Goal: Task Accomplishment & Management: Use online tool/utility

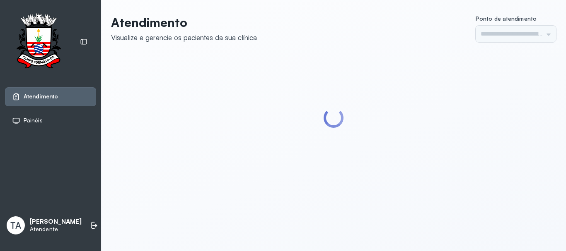
type input "******"
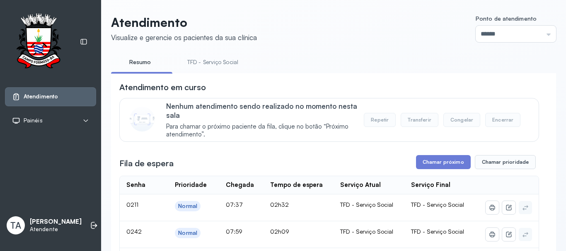
click at [229, 64] on link "TFD - Serviço Social" at bounding box center [213, 63] width 68 height 14
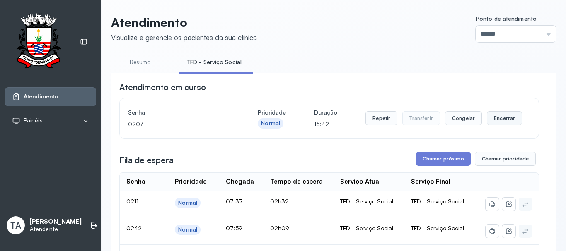
click at [493, 120] on button "Encerrar" at bounding box center [504, 118] width 35 height 14
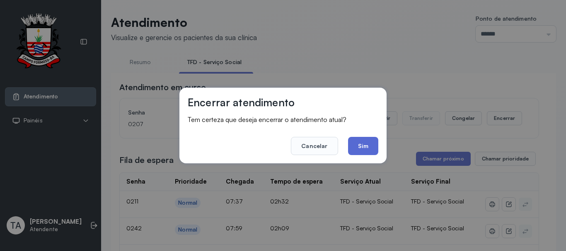
click at [350, 148] on button "Sim" at bounding box center [363, 146] width 30 height 18
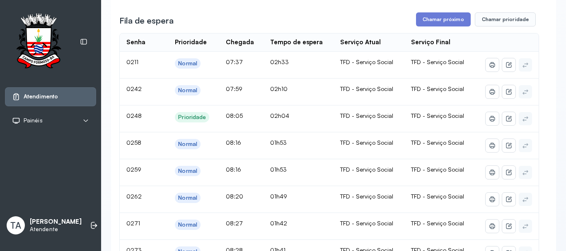
scroll to position [124, 0]
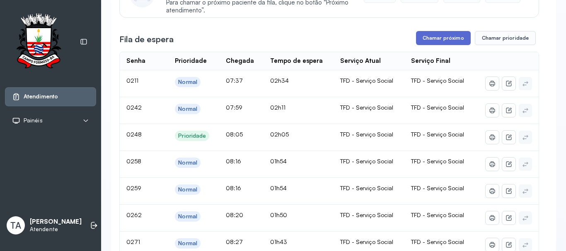
click at [451, 39] on button "Chamar próximo" at bounding box center [443, 38] width 55 height 14
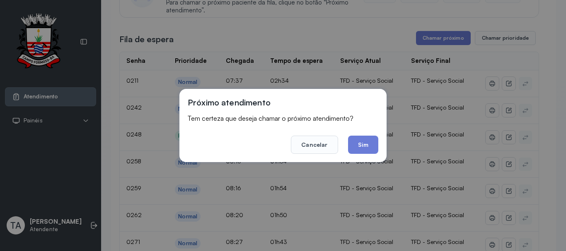
click at [369, 155] on div "Próximo atendimento Tem certeza que deseja chamar o próximo atendimento? Cancel…" at bounding box center [282, 125] width 207 height 73
click at [367, 153] on button "Sim" at bounding box center [363, 145] width 30 height 18
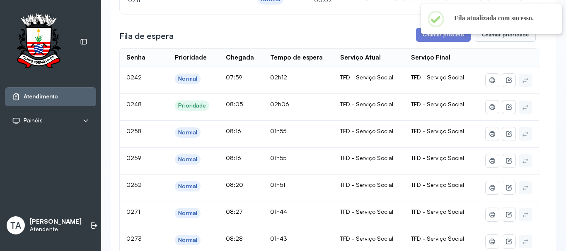
scroll to position [41, 0]
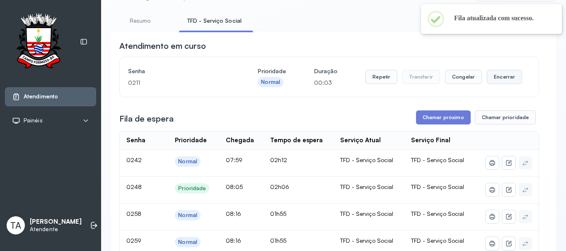
click at [498, 83] on button "Encerrar" at bounding box center [504, 77] width 35 height 14
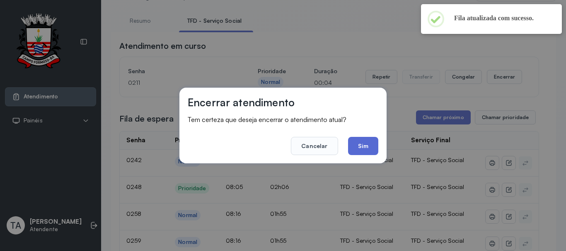
click at [366, 146] on button "Sim" at bounding box center [363, 146] width 30 height 18
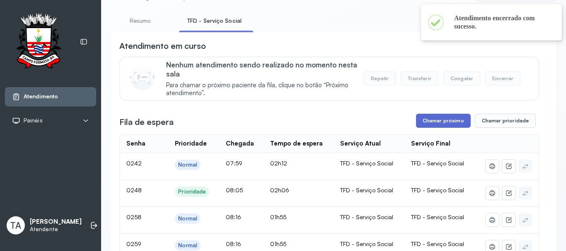
click at [429, 117] on button "Chamar próximo" at bounding box center [443, 121] width 55 height 14
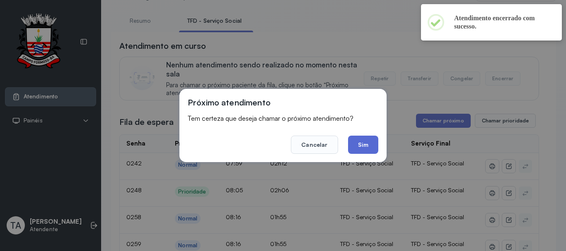
click at [368, 149] on button "Sim" at bounding box center [363, 145] width 30 height 18
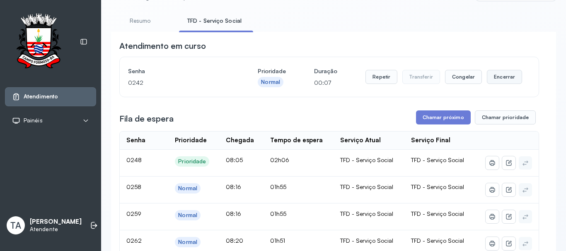
click at [497, 84] on button "Encerrar" at bounding box center [504, 77] width 35 height 14
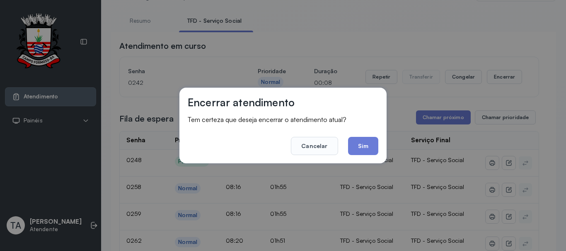
click at [352, 150] on button "Sim" at bounding box center [363, 146] width 30 height 18
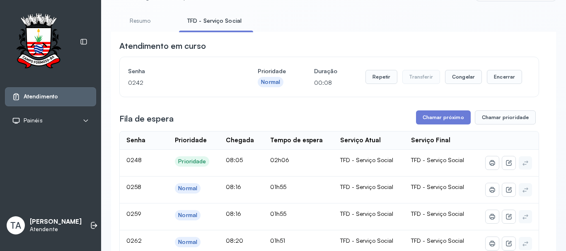
click at [354, 150] on th "Serviço Atual" at bounding box center [368, 141] width 71 height 18
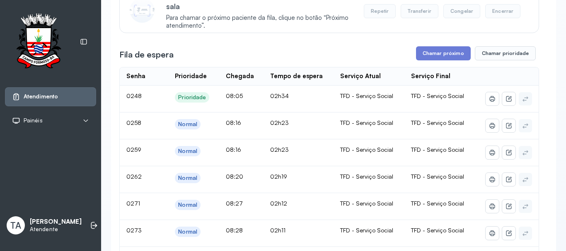
scroll to position [109, 0]
click at [425, 56] on button "Chamar próximo" at bounding box center [443, 54] width 55 height 14
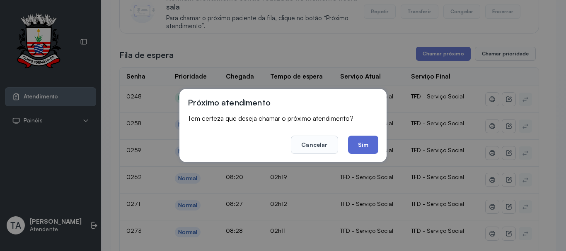
click at [370, 141] on button "Sim" at bounding box center [363, 145] width 30 height 18
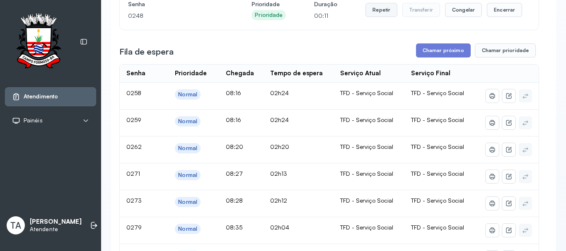
click at [379, 14] on button "Repetir" at bounding box center [381, 10] width 32 height 14
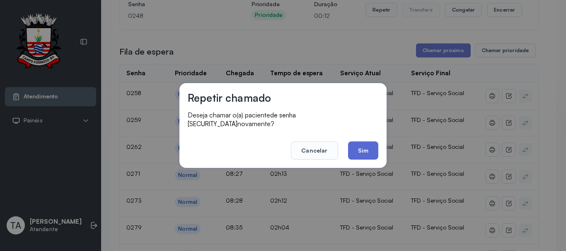
click at [360, 147] on button "Sim" at bounding box center [363, 151] width 30 height 18
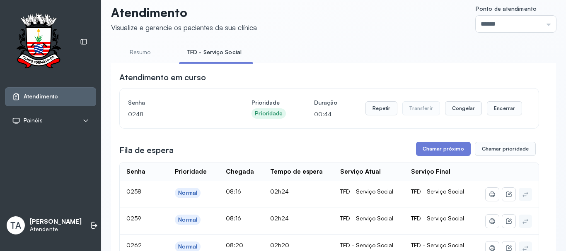
scroll to position [0, 0]
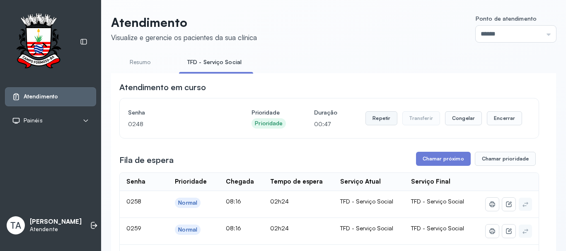
click at [376, 126] on button "Repetir" at bounding box center [381, 118] width 32 height 14
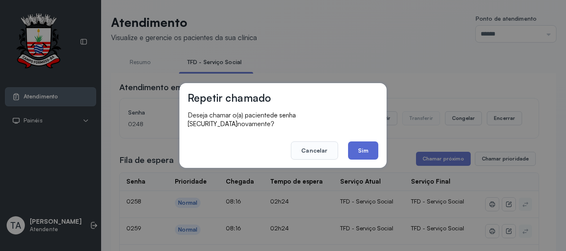
click at [357, 144] on button "Sim" at bounding box center [363, 151] width 30 height 18
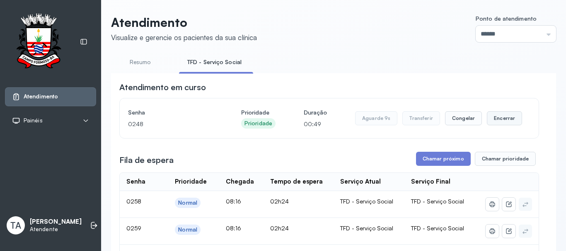
click at [500, 121] on button "Encerrar" at bounding box center [504, 118] width 35 height 14
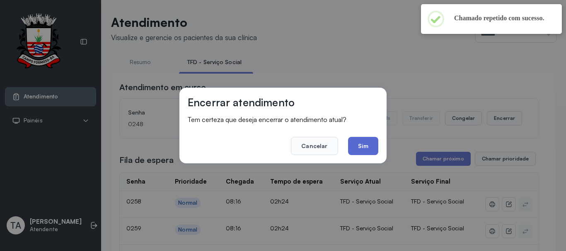
click at [357, 149] on button "Sim" at bounding box center [363, 146] width 30 height 18
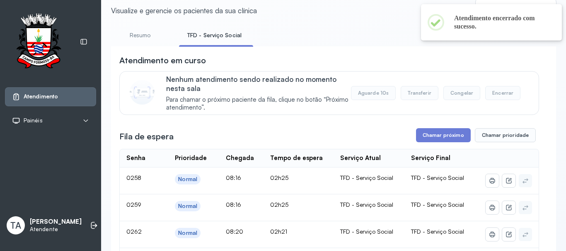
scroll to position [41, 0]
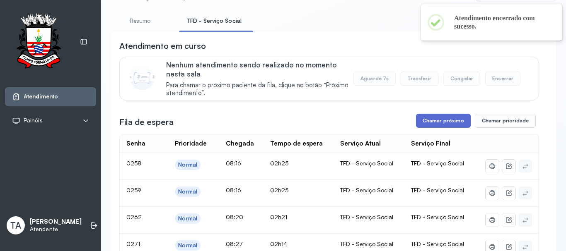
click at [425, 123] on button "Chamar próximo" at bounding box center [443, 121] width 55 height 14
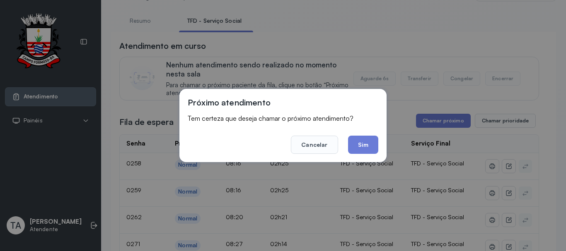
click at [362, 139] on button "Sim" at bounding box center [363, 145] width 30 height 18
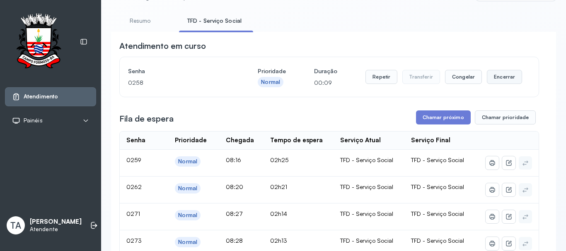
click at [494, 77] on button "Encerrar" at bounding box center [504, 77] width 35 height 14
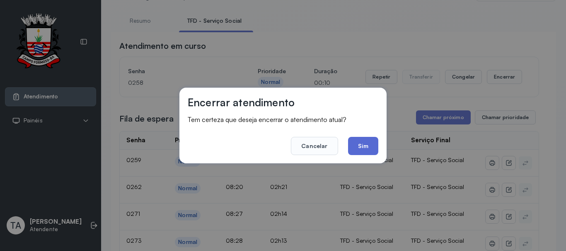
click at [364, 146] on button "Sim" at bounding box center [363, 146] width 30 height 18
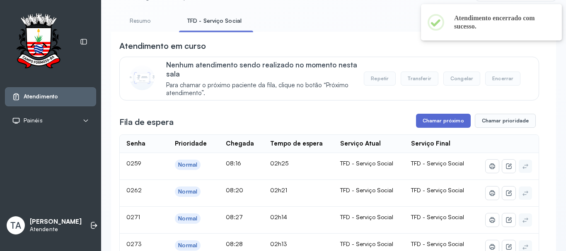
click at [432, 122] on button "Chamar próximo" at bounding box center [443, 121] width 55 height 14
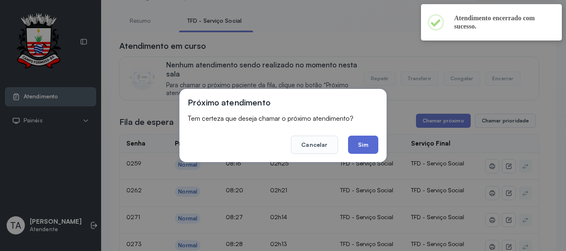
click at [360, 148] on button "Sim" at bounding box center [363, 145] width 30 height 18
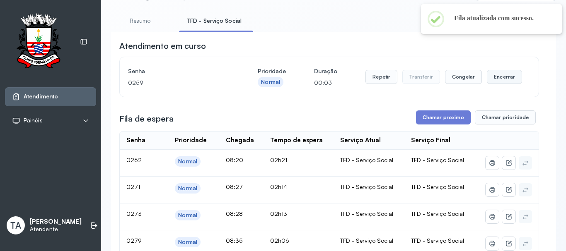
click at [487, 82] on button "Encerrar" at bounding box center [504, 77] width 35 height 14
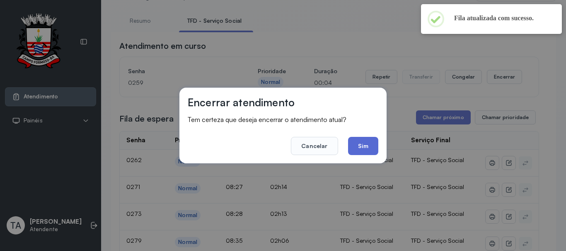
click at [365, 150] on button "Sim" at bounding box center [363, 146] width 30 height 18
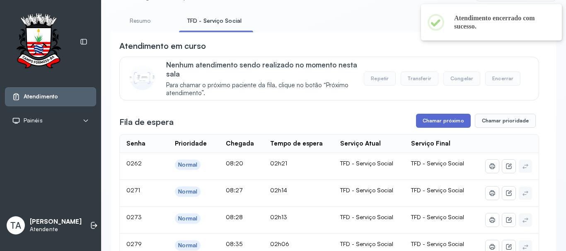
click at [425, 124] on button "Chamar próximo" at bounding box center [443, 121] width 55 height 14
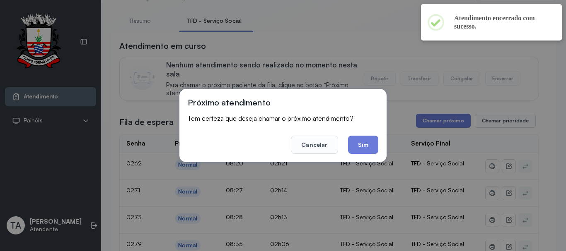
click at [424, 127] on div "Próximo atendimento Tem certeza que deseja chamar o próximo atendimento? Cancel…" at bounding box center [283, 125] width 566 height 251
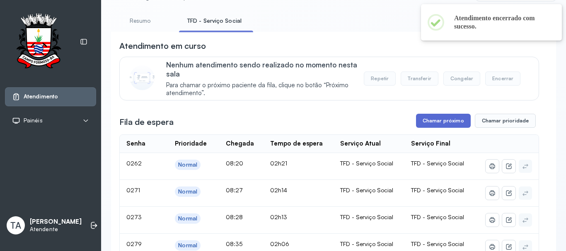
click at [437, 121] on button "Chamar próximo" at bounding box center [443, 121] width 55 height 14
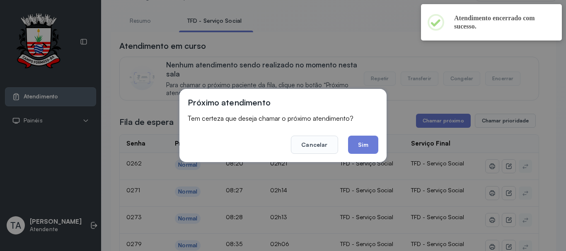
click at [344, 146] on footer "Cancelar Sim" at bounding box center [283, 139] width 191 height 30
click at [362, 144] on button "Sim" at bounding box center [363, 145] width 30 height 18
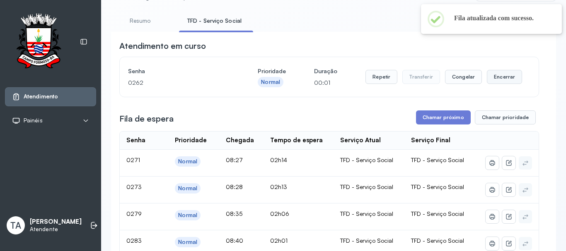
click at [492, 78] on button "Encerrar" at bounding box center [504, 77] width 35 height 14
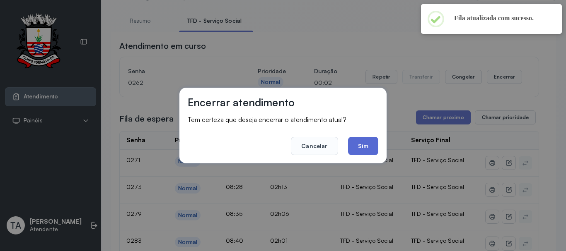
click at [364, 143] on button "Sim" at bounding box center [363, 146] width 30 height 18
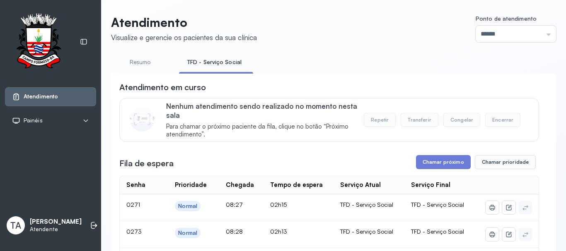
scroll to position [215, 0]
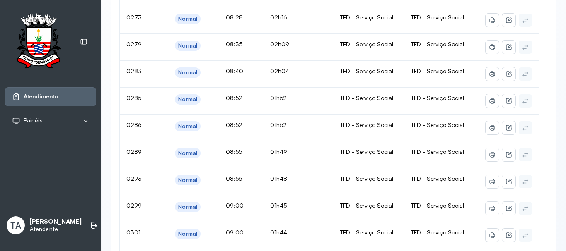
click at [90, 155] on div "Atendimento Painéis Tv TA THAMIRES ALMEIDA MARQUES Atendente" at bounding box center [50, 125] width 101 height 251
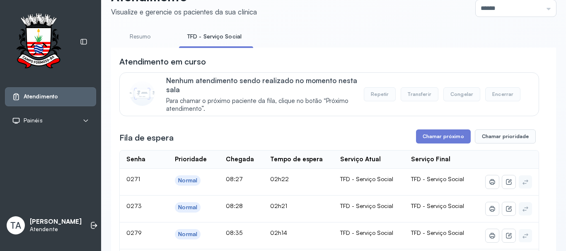
scroll to position [331, 0]
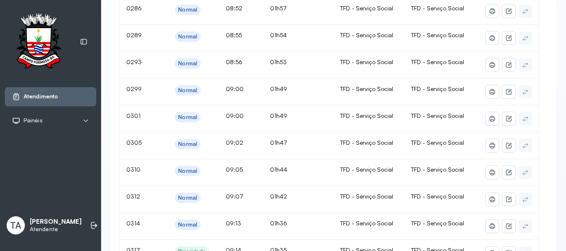
click at [84, 169] on div "Atendimento Painéis Tv TA THAMIRES ALMEIDA MARQUES Atendente" at bounding box center [50, 125] width 101 height 251
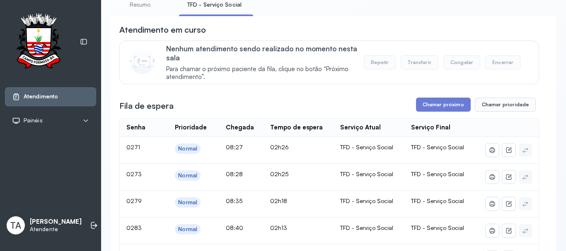
scroll to position [41, 0]
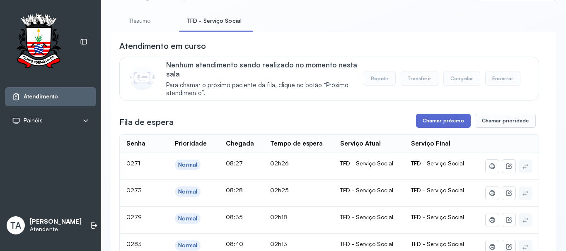
click at [431, 121] on button "Chamar próximo" at bounding box center [443, 121] width 55 height 14
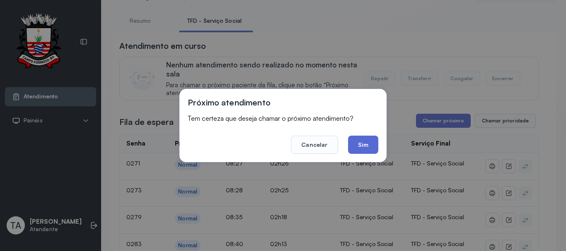
click at [362, 140] on button "Sim" at bounding box center [363, 145] width 30 height 18
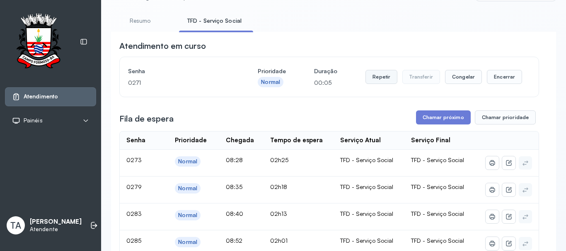
click at [377, 77] on button "Repetir" at bounding box center [381, 77] width 32 height 14
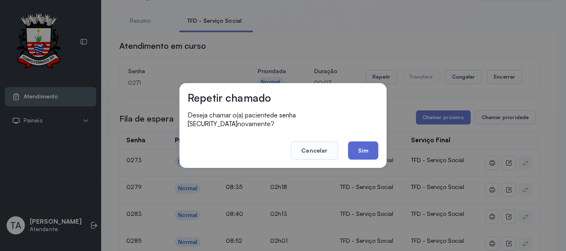
click at [353, 143] on button "Sim" at bounding box center [363, 151] width 30 height 18
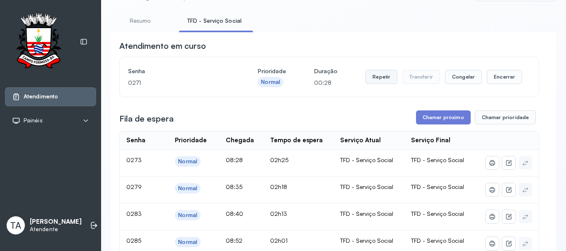
click at [379, 84] on button "Repetir" at bounding box center [381, 77] width 32 height 14
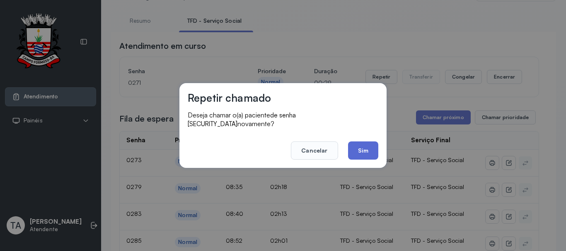
click at [356, 142] on button "Sim" at bounding box center [363, 151] width 30 height 18
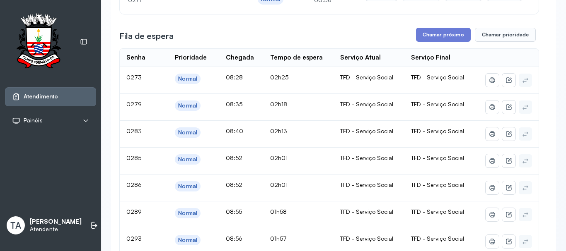
scroll to position [0, 0]
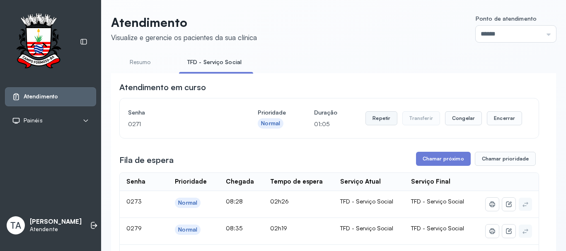
click at [379, 115] on button "Repetir" at bounding box center [381, 118] width 32 height 14
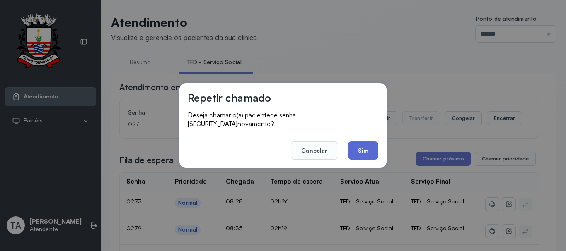
click at [370, 142] on button "Sim" at bounding box center [363, 151] width 30 height 18
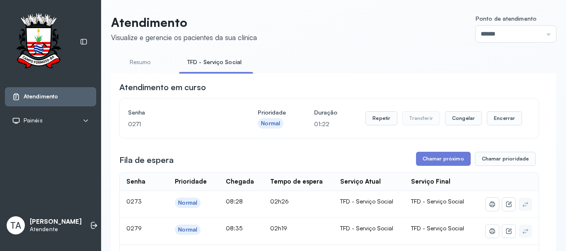
click at [358, 120] on div "Senha 0271 Prioridade Normal Duração 01:22 Repetir Transferir Congelar Encerrar" at bounding box center [329, 118] width 402 height 23
click at [365, 121] on button "Repetir" at bounding box center [381, 118] width 32 height 14
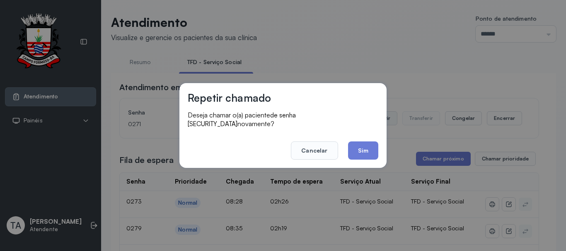
click at [367, 142] on button "Sim" at bounding box center [363, 151] width 30 height 18
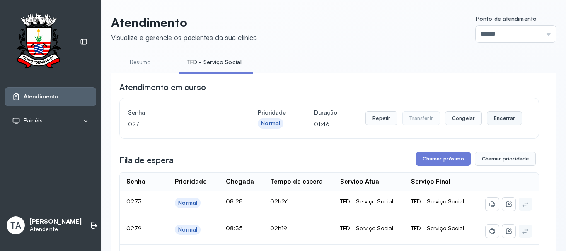
click at [487, 124] on button "Encerrar" at bounding box center [504, 118] width 35 height 14
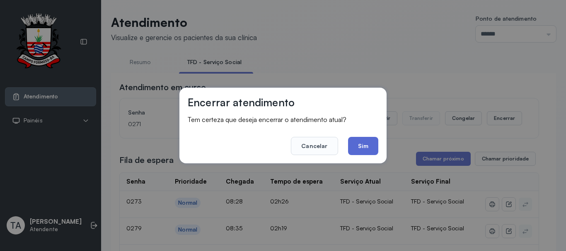
click at [361, 150] on button "Sim" at bounding box center [363, 146] width 30 height 18
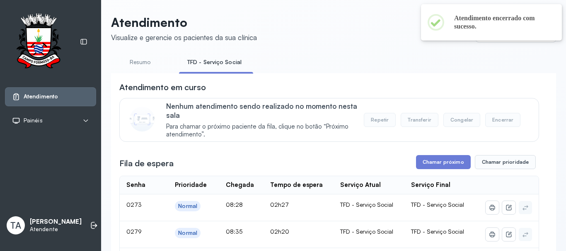
click at [433, 162] on button "Chamar próximo" at bounding box center [443, 162] width 55 height 14
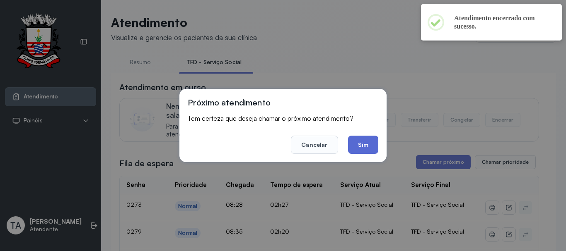
click at [356, 148] on button "Sim" at bounding box center [363, 145] width 30 height 18
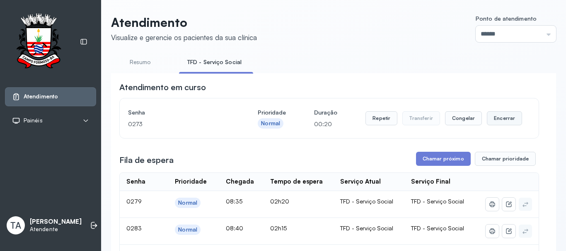
click at [489, 123] on button "Encerrar" at bounding box center [504, 118] width 35 height 14
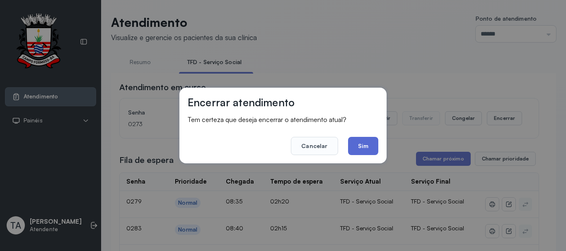
click at [355, 150] on button "Sim" at bounding box center [363, 146] width 30 height 18
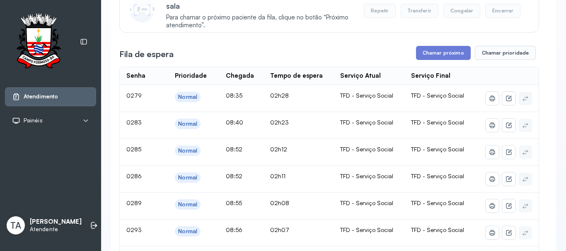
scroll to position [83, 0]
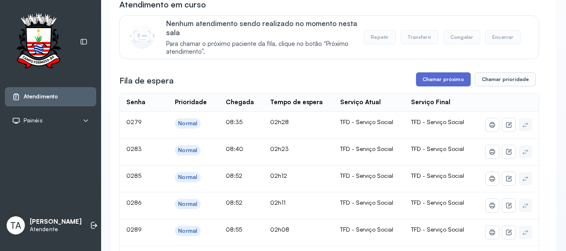
click at [420, 81] on button "Chamar próximo" at bounding box center [443, 79] width 55 height 14
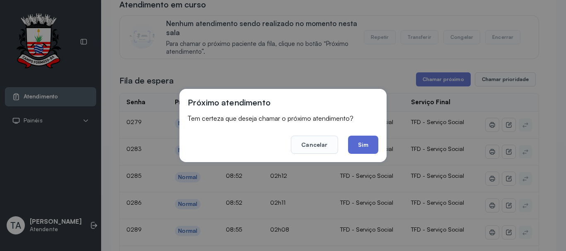
click at [361, 145] on button "Sim" at bounding box center [363, 145] width 30 height 18
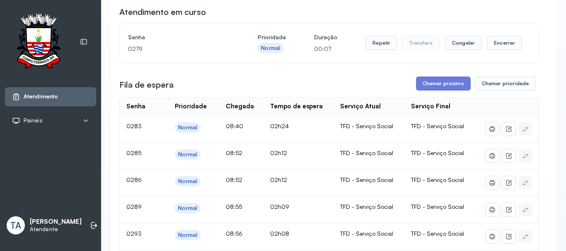
scroll to position [0, 0]
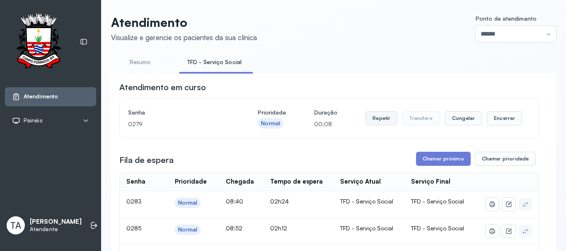
click at [375, 120] on button "Repetir" at bounding box center [381, 118] width 32 height 14
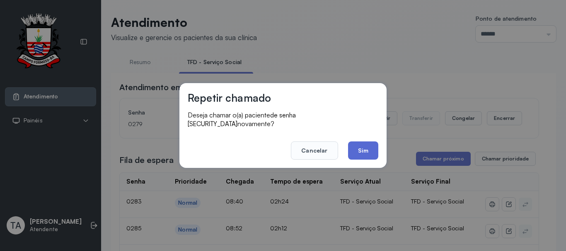
click at [366, 151] on button "Sim" at bounding box center [363, 151] width 30 height 18
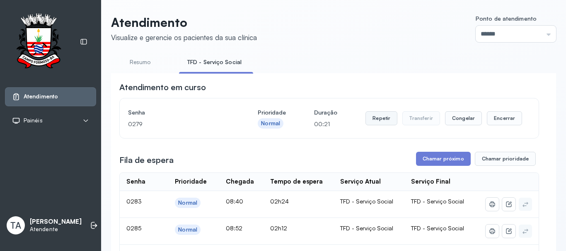
click at [376, 121] on button "Repetir" at bounding box center [381, 118] width 32 height 14
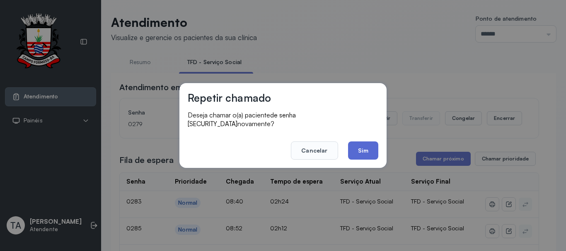
click at [372, 142] on button "Sim" at bounding box center [363, 151] width 30 height 18
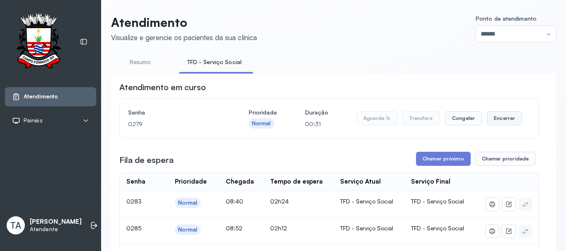
click at [498, 122] on button "Encerrar" at bounding box center [504, 118] width 35 height 14
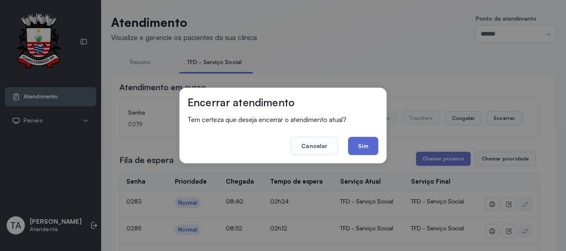
click at [364, 155] on button "Sim" at bounding box center [363, 146] width 30 height 18
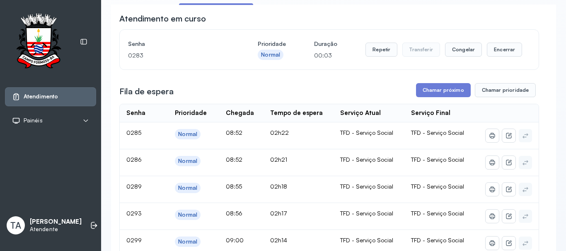
scroll to position [41, 0]
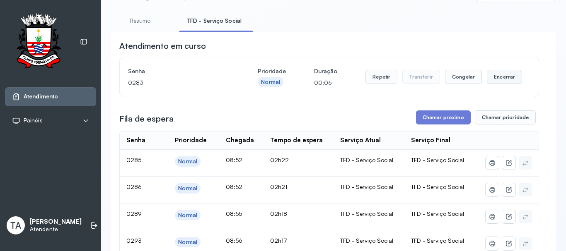
click at [492, 83] on button "Encerrar" at bounding box center [504, 77] width 35 height 14
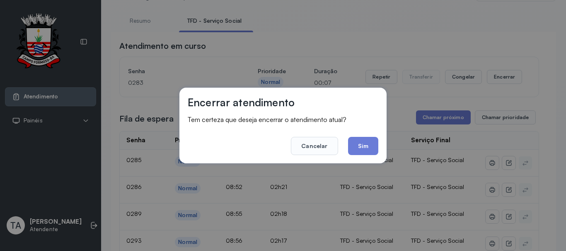
click at [362, 144] on button "Sim" at bounding box center [363, 146] width 30 height 18
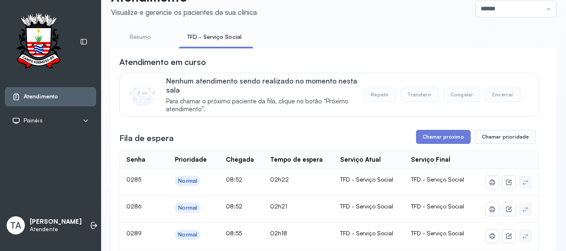
scroll to position [0, 0]
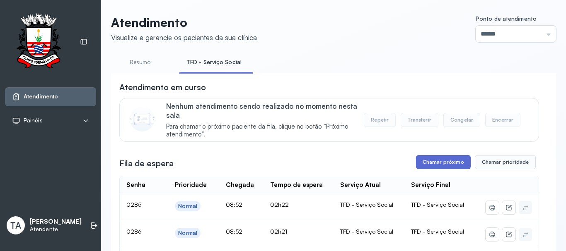
click at [427, 163] on button "Chamar próximo" at bounding box center [443, 162] width 55 height 14
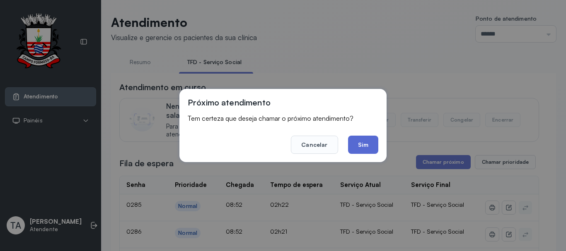
click at [361, 151] on button "Sim" at bounding box center [363, 145] width 30 height 18
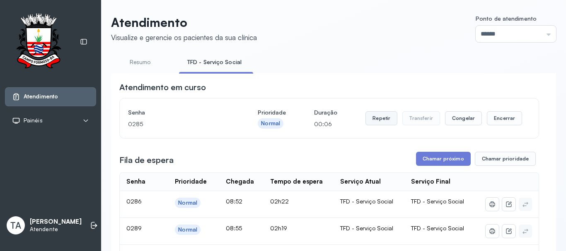
click at [376, 126] on button "Repetir" at bounding box center [381, 118] width 32 height 14
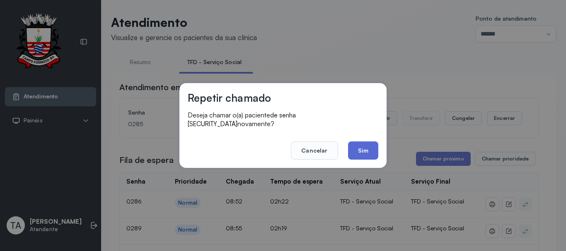
click at [371, 152] on button "Sim" at bounding box center [363, 151] width 30 height 18
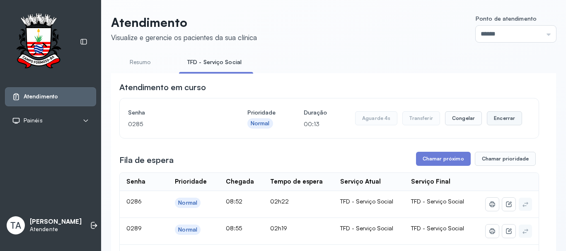
click at [503, 125] on button "Encerrar" at bounding box center [504, 118] width 35 height 14
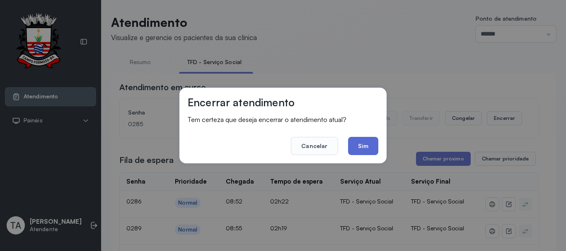
click at [348, 145] on button "Sim" at bounding box center [363, 146] width 30 height 18
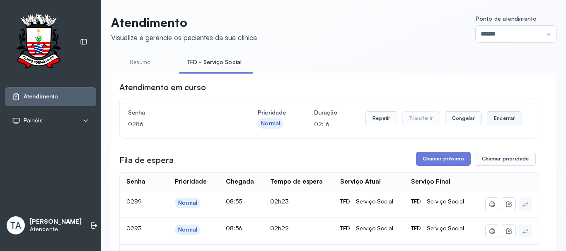
click at [500, 122] on button "Encerrar" at bounding box center [504, 118] width 35 height 14
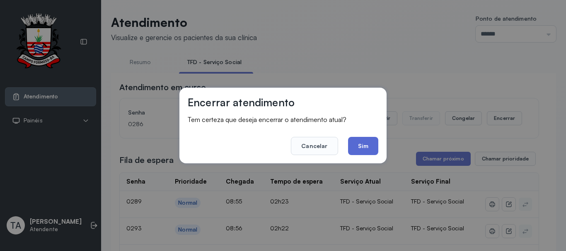
click at [364, 142] on button "Sim" at bounding box center [363, 146] width 30 height 18
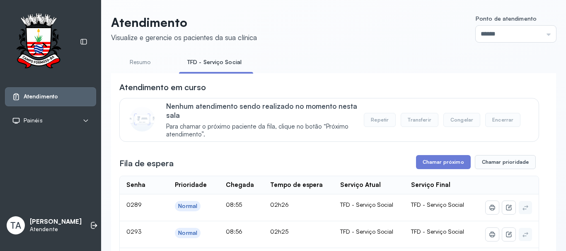
click at [145, 65] on link "Resumo" at bounding box center [140, 63] width 58 height 14
click at [194, 63] on link "TFD - Serviço Social" at bounding box center [213, 63] width 68 height 14
click at [284, 73] on ul "Resumo TFD - Serviço Social" at bounding box center [333, 65] width 445 height 19
click at [205, 64] on link "TFD - Serviço Social" at bounding box center [214, 63] width 71 height 14
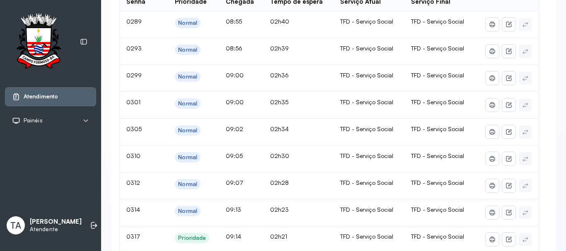
scroll to position [215, 0]
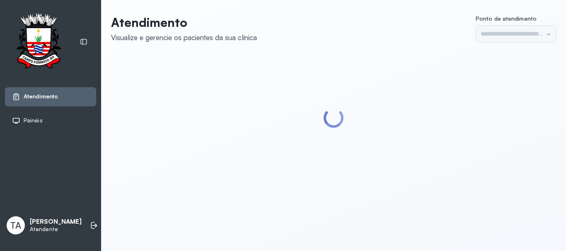
type input "******"
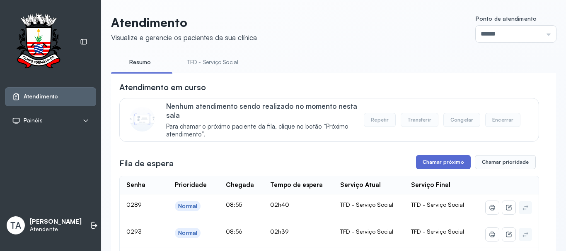
click at [429, 158] on button "Chamar próximo" at bounding box center [443, 162] width 55 height 14
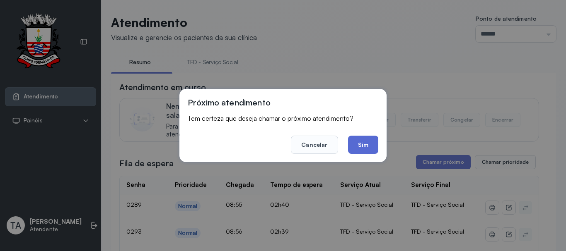
click at [357, 140] on button "Sim" at bounding box center [363, 145] width 30 height 18
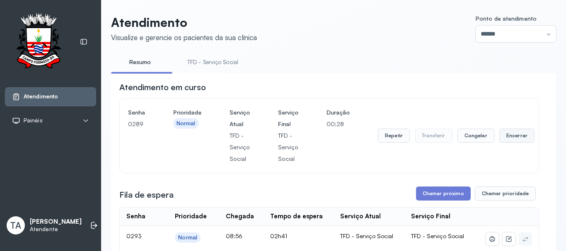
click at [506, 140] on button "Encerrar" at bounding box center [516, 136] width 35 height 14
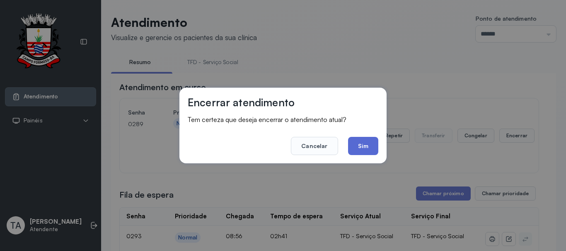
click at [349, 145] on button "Sim" at bounding box center [363, 146] width 30 height 18
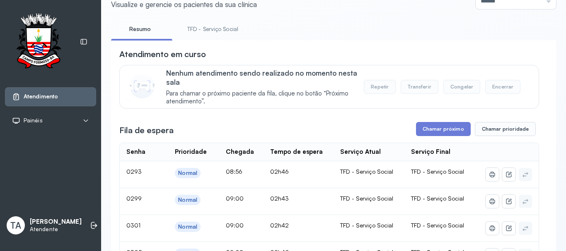
scroll to position [83, 0]
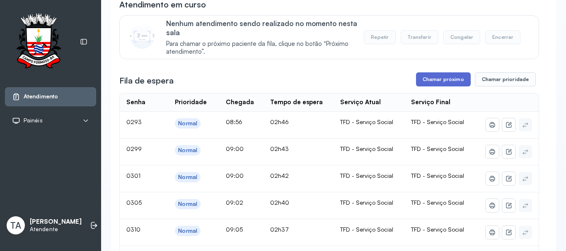
click at [427, 79] on button "Chamar próximo" at bounding box center [443, 79] width 55 height 14
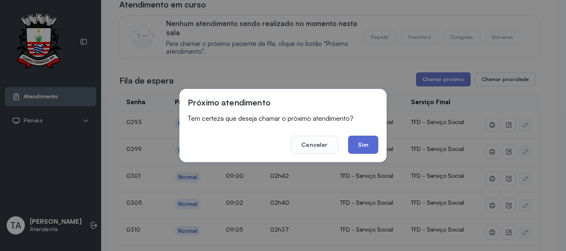
click at [370, 145] on button "Sim" at bounding box center [363, 145] width 30 height 18
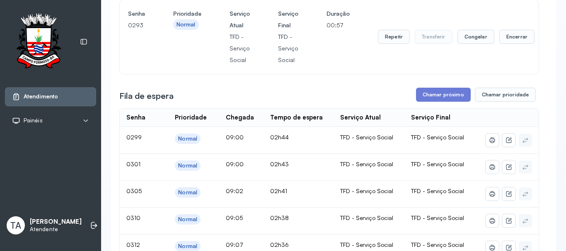
scroll to position [0, 0]
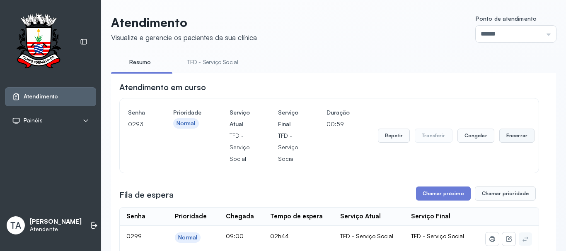
click at [507, 133] on button "Encerrar" at bounding box center [516, 136] width 35 height 14
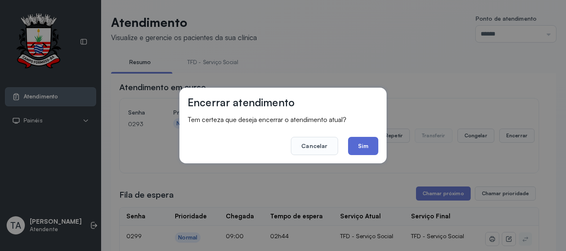
click at [371, 144] on button "Sim" at bounding box center [363, 146] width 30 height 18
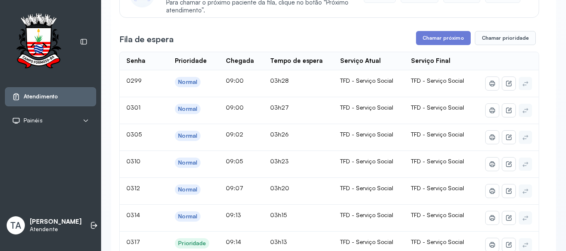
scroll to position [83, 0]
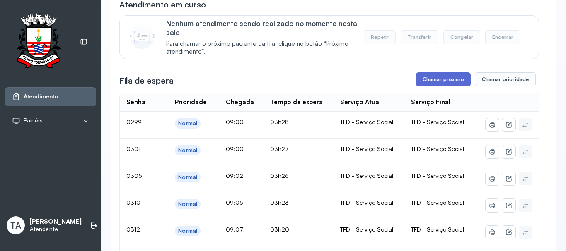
click at [425, 80] on button "Chamar próximo" at bounding box center [443, 79] width 55 height 14
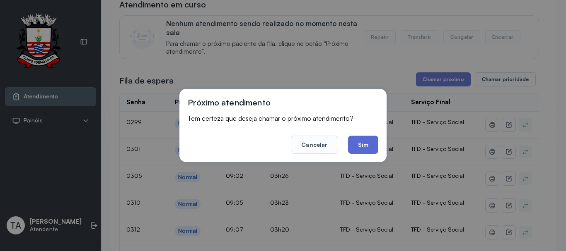
click at [373, 142] on button "Sim" at bounding box center [363, 145] width 30 height 18
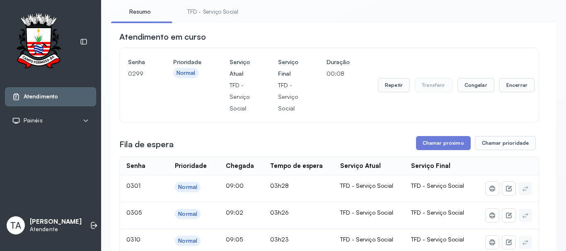
scroll to position [41, 0]
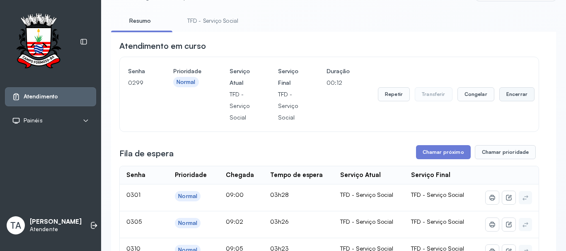
click at [515, 97] on button "Encerrar" at bounding box center [516, 94] width 35 height 14
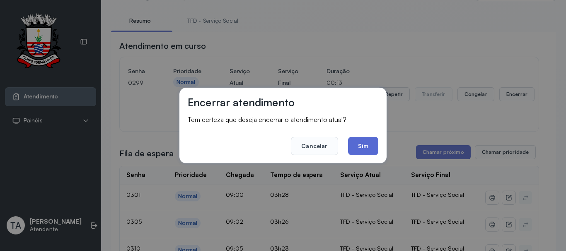
click at [366, 145] on button "Sim" at bounding box center [363, 146] width 30 height 18
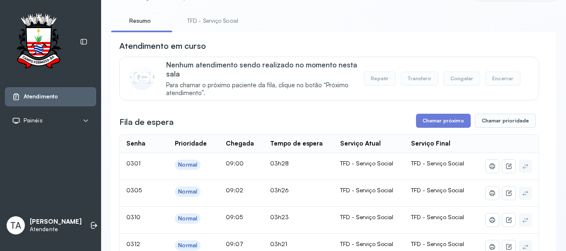
click at [427, 121] on button "Chamar próximo" at bounding box center [443, 121] width 55 height 14
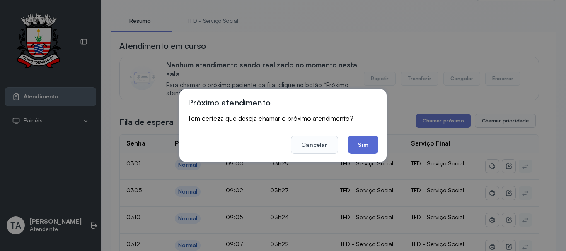
click at [372, 140] on button "Sim" at bounding box center [363, 145] width 30 height 18
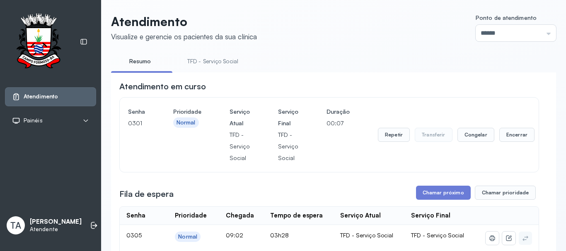
scroll to position [0, 0]
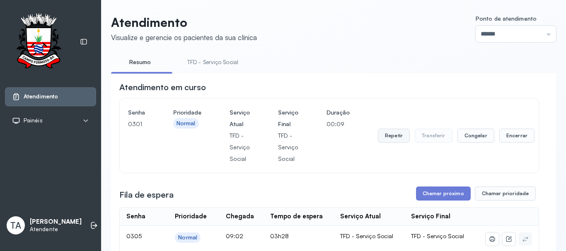
click at [391, 138] on button "Repetir" at bounding box center [394, 136] width 32 height 14
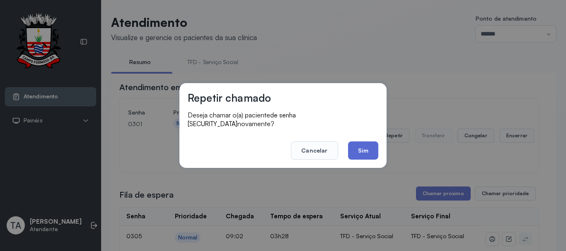
click at [370, 144] on button "Sim" at bounding box center [363, 151] width 30 height 18
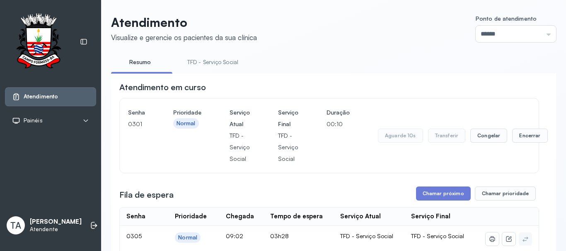
scroll to position [41, 0]
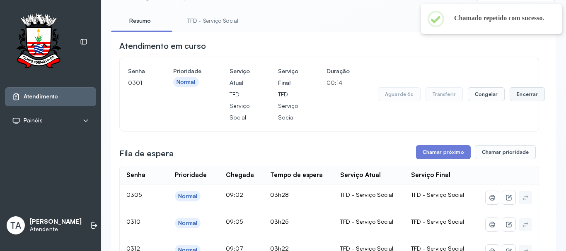
click at [516, 100] on button "Encerrar" at bounding box center [526, 94] width 35 height 14
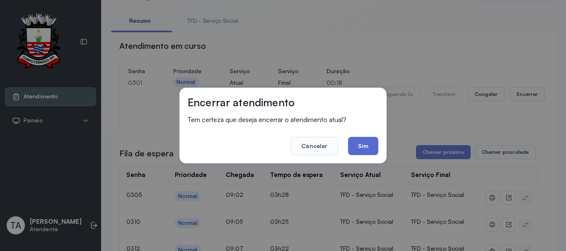
click at [359, 143] on button "Sim" at bounding box center [363, 146] width 30 height 18
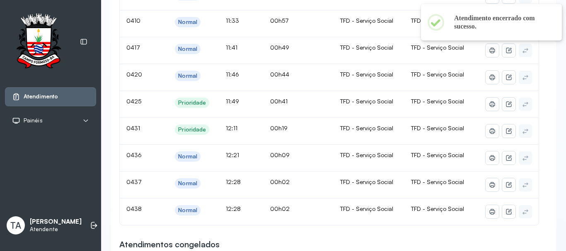
scroll to position [828, 0]
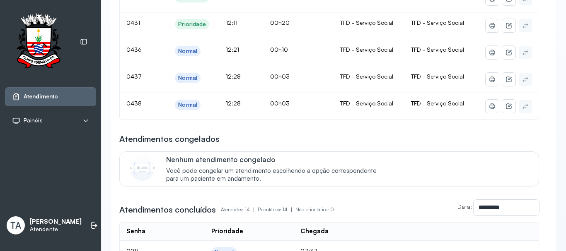
click at [367, 145] on div "Atendimentos congelados" at bounding box center [329, 139] width 420 height 12
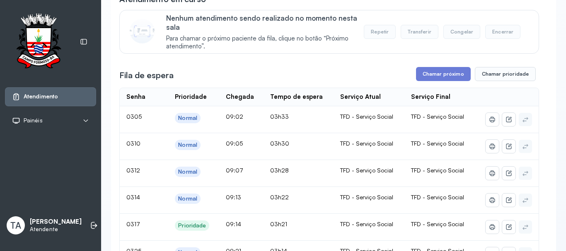
scroll to position [0, 0]
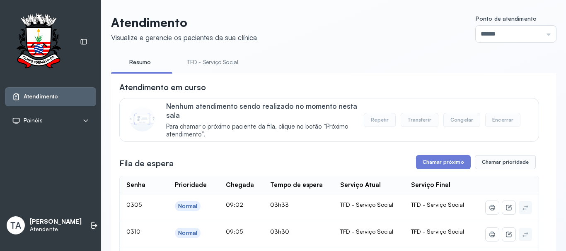
click at [220, 70] on li "TFD - Serviço Social" at bounding box center [214, 65] width 71 height 19
click at [220, 59] on link "TFD - Serviço Social" at bounding box center [213, 63] width 68 height 14
click at [368, 113] on div "Nenhum atendimento sendo realizado no momento nesta sala Para chamar o próximo …" at bounding box center [347, 120] width 362 height 36
click at [421, 167] on button "Chamar próximo" at bounding box center [443, 162] width 55 height 14
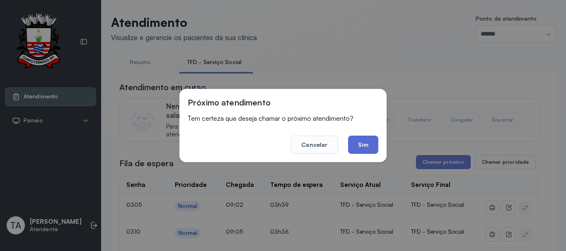
click at [364, 143] on button "Sim" at bounding box center [363, 145] width 30 height 18
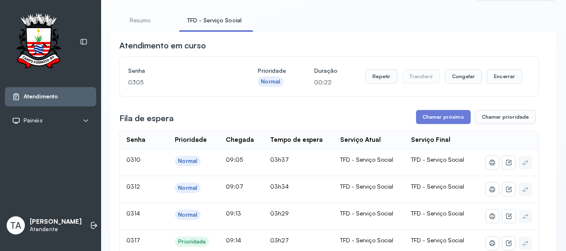
scroll to position [41, 0]
click at [498, 82] on button "Encerrar" at bounding box center [504, 77] width 35 height 14
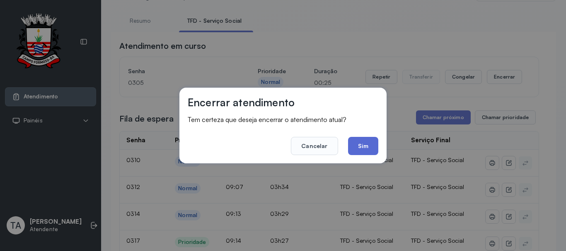
click at [362, 155] on button "Sim" at bounding box center [363, 146] width 30 height 18
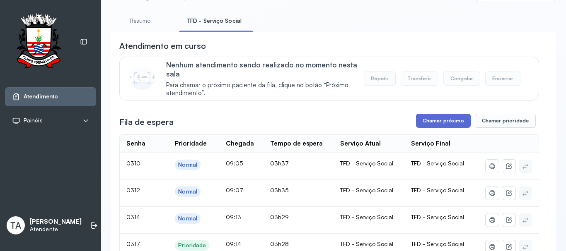
click at [416, 124] on button "Chamar próximo" at bounding box center [443, 121] width 55 height 14
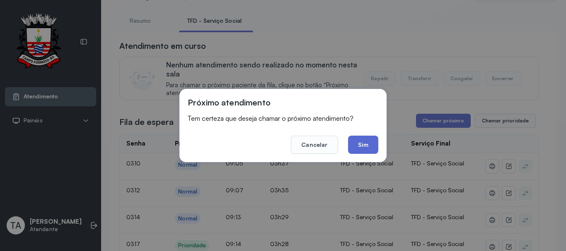
click at [370, 144] on button "Sim" at bounding box center [363, 145] width 30 height 18
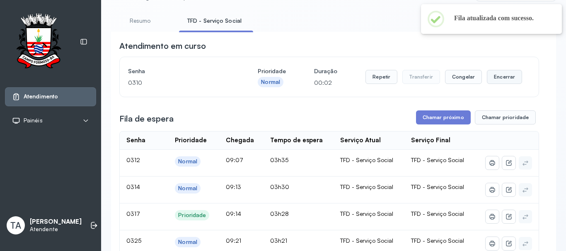
click at [496, 82] on button "Encerrar" at bounding box center [504, 77] width 35 height 14
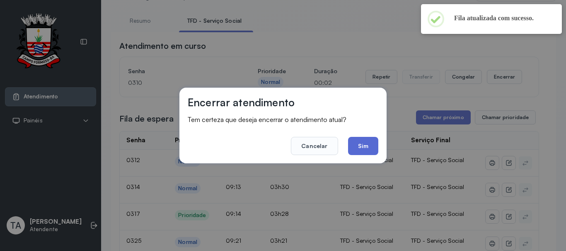
click at [369, 146] on button "Sim" at bounding box center [363, 146] width 30 height 18
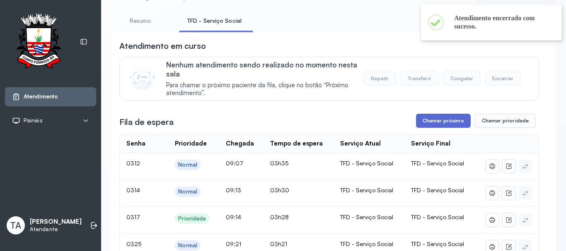
click at [419, 120] on button "Chamar próximo" at bounding box center [443, 121] width 55 height 14
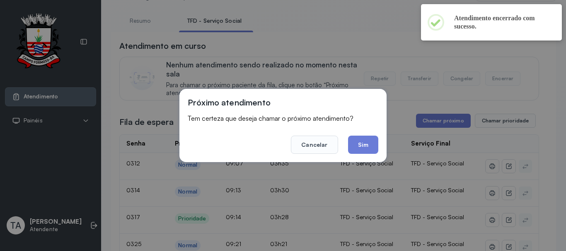
click at [380, 140] on div "Próximo atendimento Tem certeza que deseja chamar o próximo atendimento? Cancel…" at bounding box center [282, 125] width 207 height 73
click at [374, 143] on button "Sim" at bounding box center [363, 145] width 30 height 18
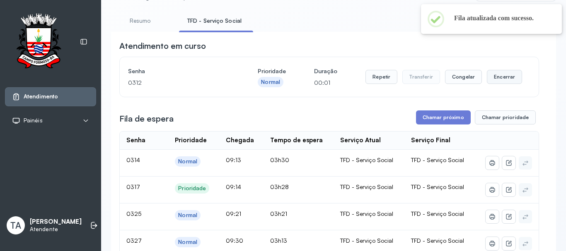
click at [493, 77] on button "Encerrar" at bounding box center [504, 77] width 35 height 14
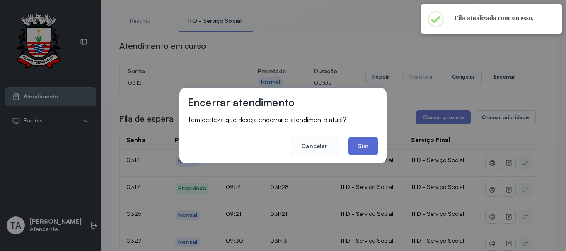
click at [355, 145] on button "Sim" at bounding box center [363, 146] width 30 height 18
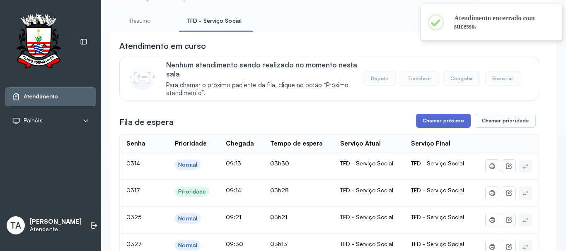
click at [427, 120] on button "Chamar próximo" at bounding box center [443, 121] width 55 height 14
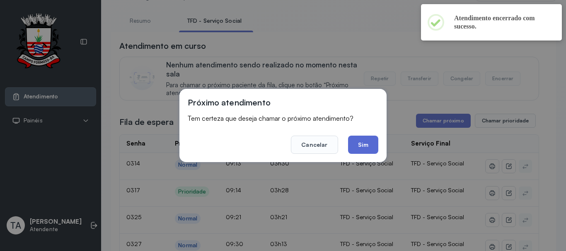
click at [361, 150] on button "Sim" at bounding box center [363, 145] width 30 height 18
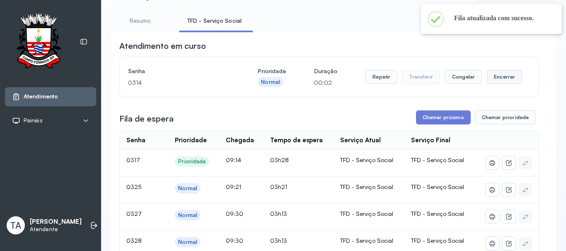
click at [500, 80] on button "Encerrar" at bounding box center [504, 77] width 35 height 14
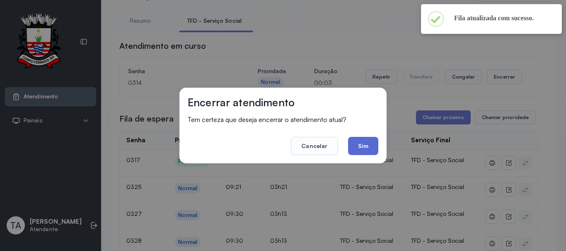
click at [364, 152] on button "Sim" at bounding box center [363, 146] width 30 height 18
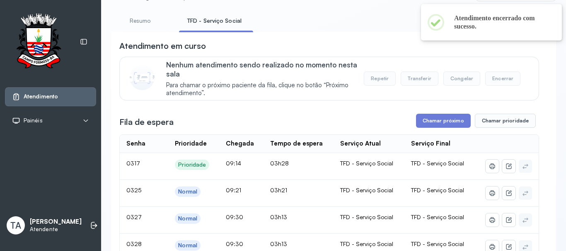
click at [410, 119] on div "Fila de espera Chamar próximo Chamar prioridade" at bounding box center [329, 121] width 420 height 14
click at [428, 124] on button "Chamar próximo" at bounding box center [443, 121] width 55 height 14
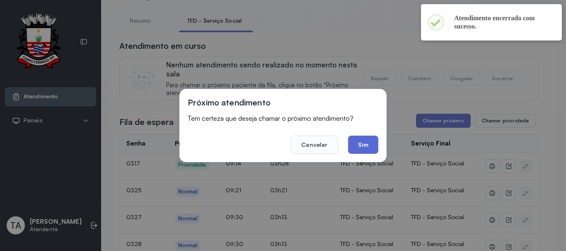
click at [355, 151] on button "Sim" at bounding box center [363, 145] width 30 height 18
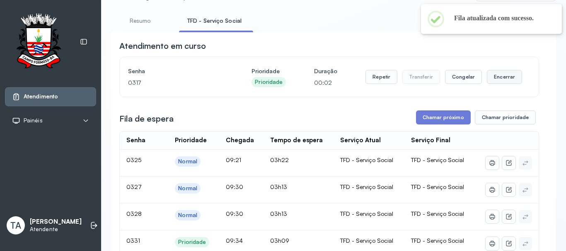
click at [502, 80] on button "Encerrar" at bounding box center [504, 77] width 35 height 14
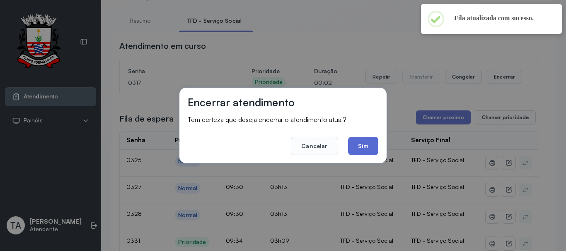
click at [369, 142] on button "Sim" at bounding box center [363, 146] width 30 height 18
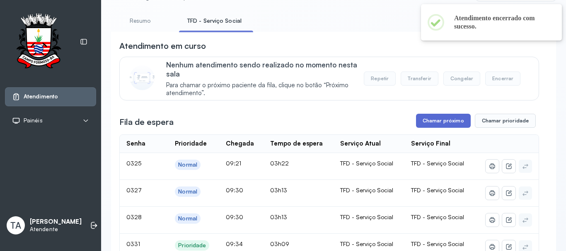
click at [431, 124] on button "Chamar próximo" at bounding box center [443, 121] width 55 height 14
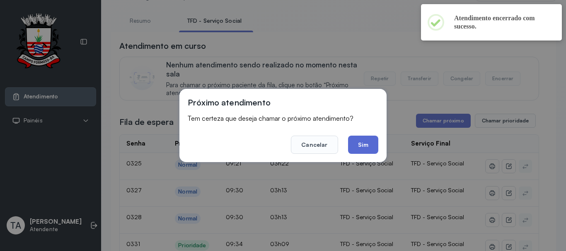
click at [357, 151] on button "Sim" at bounding box center [363, 145] width 30 height 18
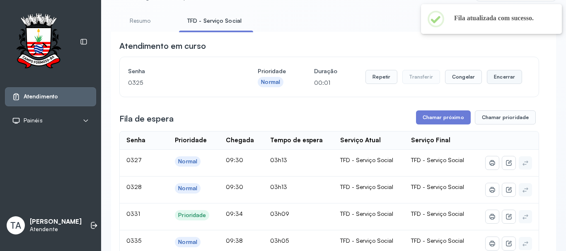
click at [505, 82] on button "Encerrar" at bounding box center [504, 77] width 35 height 14
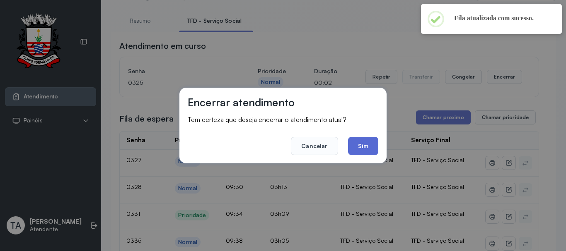
click at [360, 152] on button "Sim" at bounding box center [363, 146] width 30 height 18
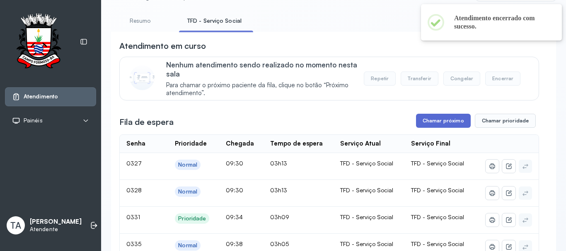
click at [436, 122] on button "Chamar próximo" at bounding box center [443, 121] width 55 height 14
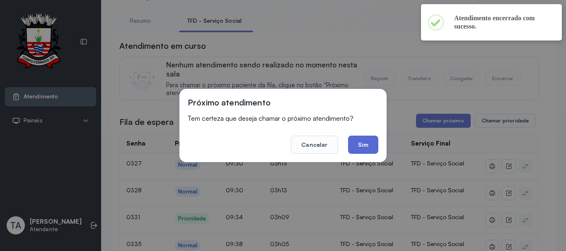
click at [370, 148] on button "Sim" at bounding box center [363, 145] width 30 height 18
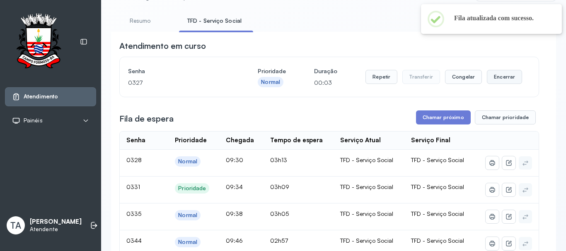
click at [489, 78] on button "Encerrar" at bounding box center [504, 77] width 35 height 14
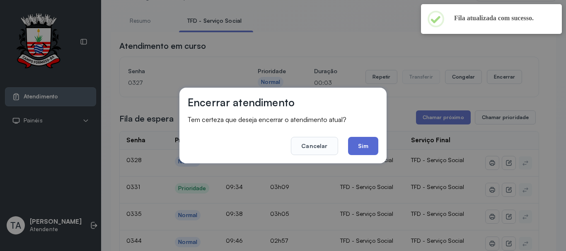
click at [356, 151] on button "Sim" at bounding box center [363, 146] width 30 height 18
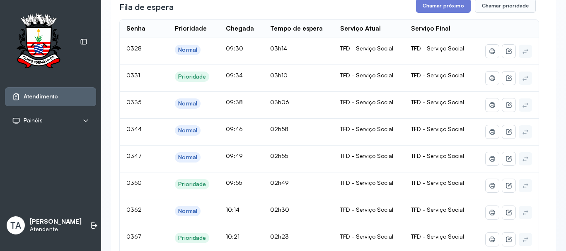
scroll to position [32, 0]
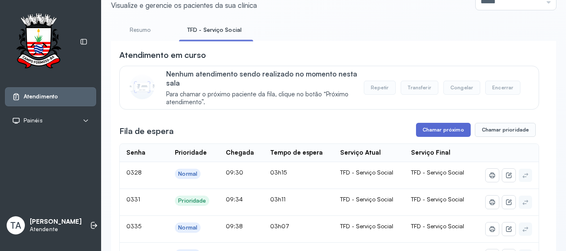
click at [431, 137] on button "Chamar próximo" at bounding box center [443, 130] width 55 height 14
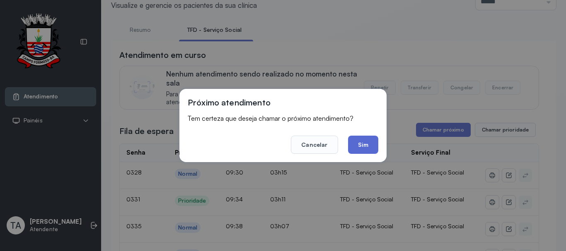
click at [362, 146] on button "Sim" at bounding box center [363, 145] width 30 height 18
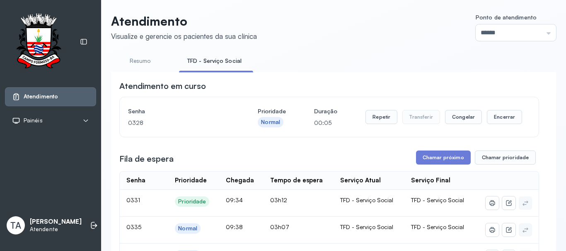
scroll to position [0, 0]
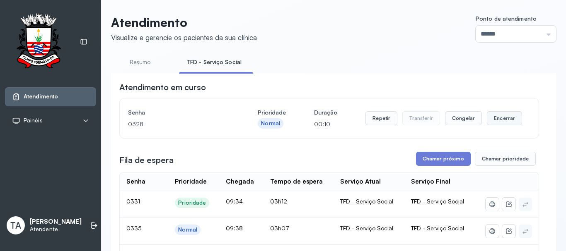
click at [495, 121] on button "Encerrar" at bounding box center [504, 118] width 35 height 14
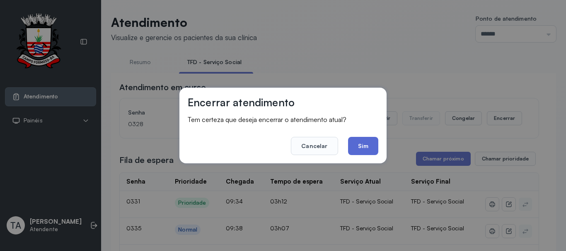
click at [364, 144] on button "Sim" at bounding box center [363, 146] width 30 height 18
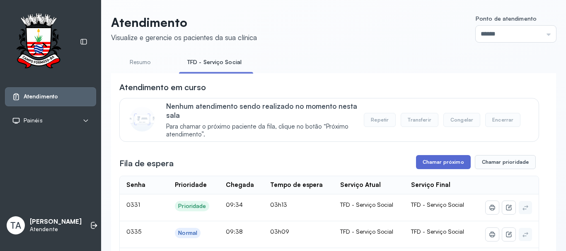
click at [432, 165] on button "Chamar próximo" at bounding box center [443, 162] width 55 height 14
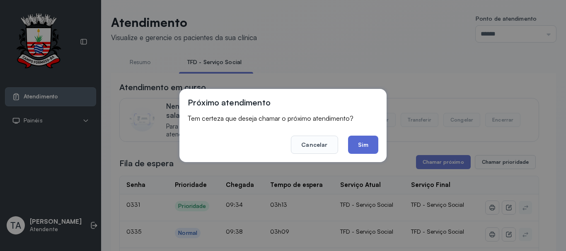
click at [368, 147] on button "Sim" at bounding box center [363, 145] width 30 height 18
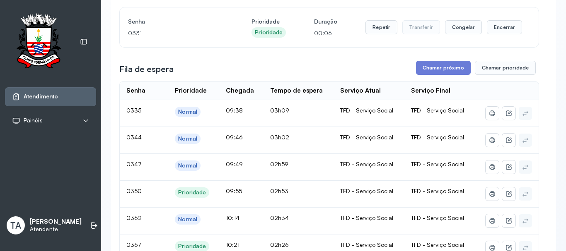
scroll to position [83, 0]
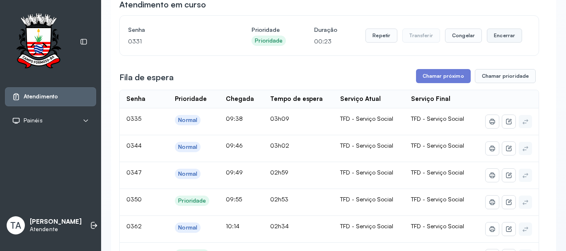
click at [490, 43] on button "Encerrar" at bounding box center [504, 36] width 35 height 14
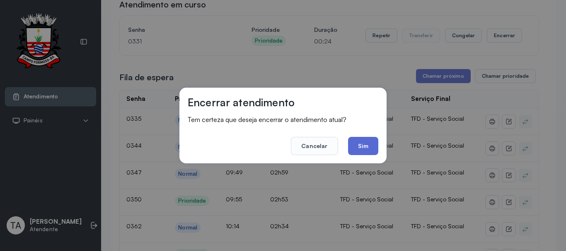
click at [366, 155] on button "Sim" at bounding box center [363, 146] width 30 height 18
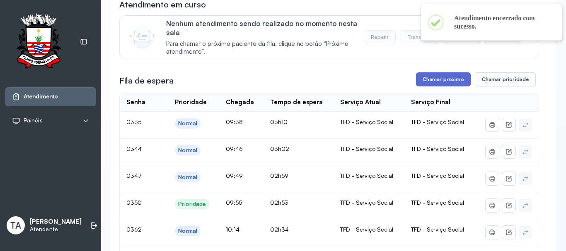
click at [427, 80] on button "Chamar próximo" at bounding box center [443, 79] width 55 height 14
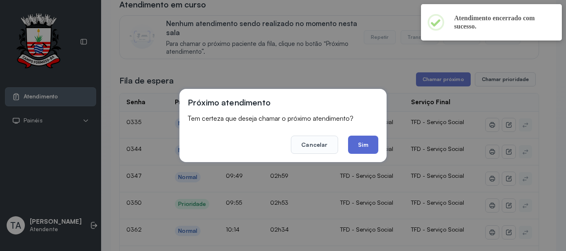
click at [374, 136] on button "Sim" at bounding box center [363, 145] width 30 height 18
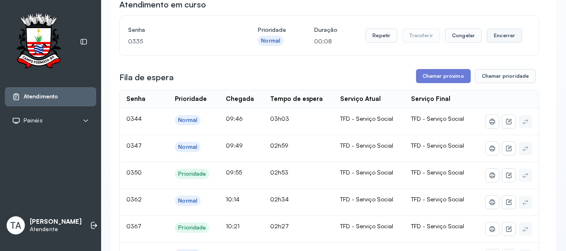
click at [497, 39] on button "Encerrar" at bounding box center [504, 36] width 35 height 14
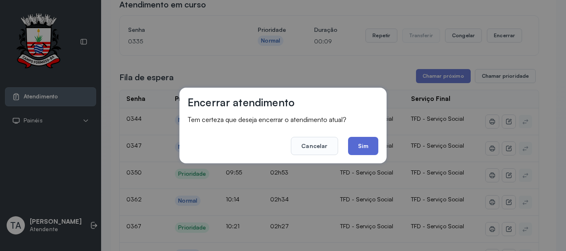
click at [366, 144] on button "Sim" at bounding box center [363, 146] width 30 height 18
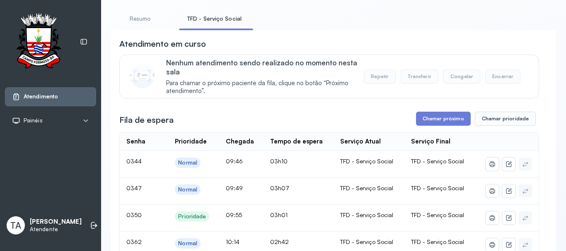
scroll to position [41, 0]
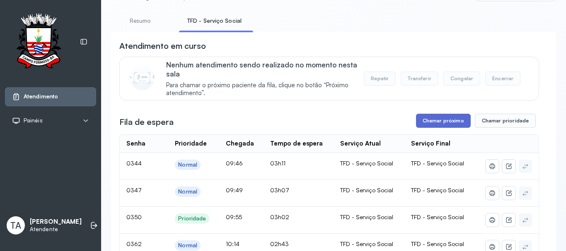
click at [422, 122] on button "Chamar próximo" at bounding box center [443, 121] width 55 height 14
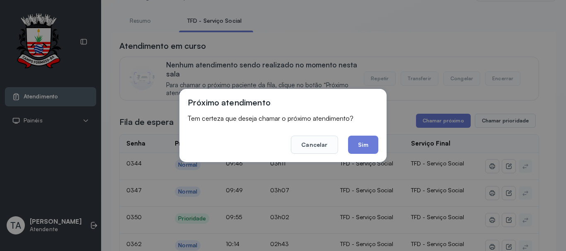
click at [369, 145] on button "Sim" at bounding box center [363, 145] width 30 height 18
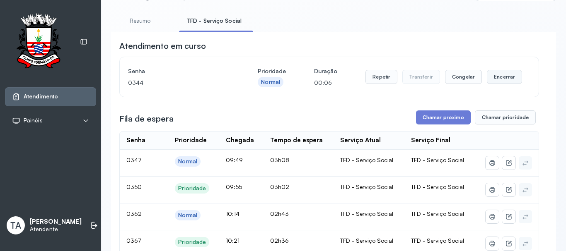
click at [494, 77] on button "Encerrar" at bounding box center [504, 77] width 35 height 14
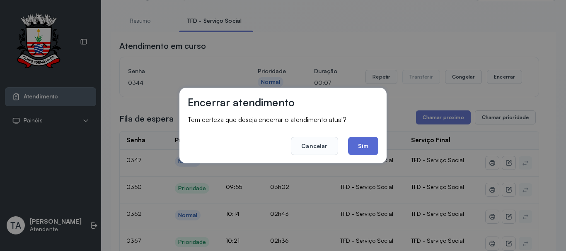
click at [364, 144] on button "Sim" at bounding box center [363, 146] width 30 height 18
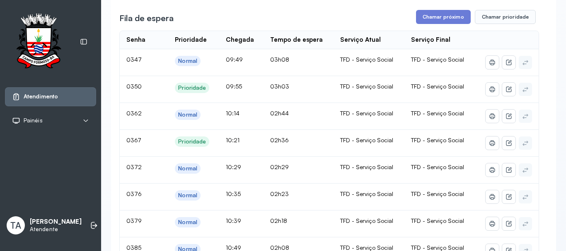
scroll to position [166, 0]
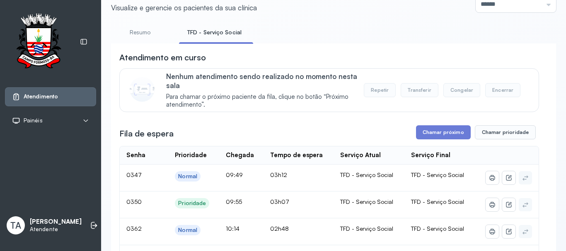
scroll to position [0, 0]
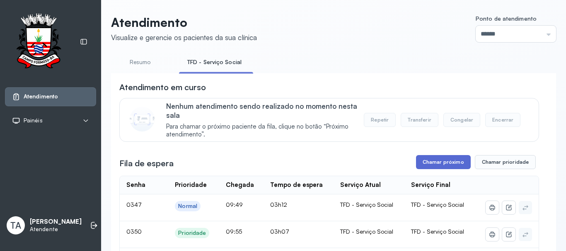
click at [433, 163] on button "Chamar próximo" at bounding box center [443, 162] width 55 height 14
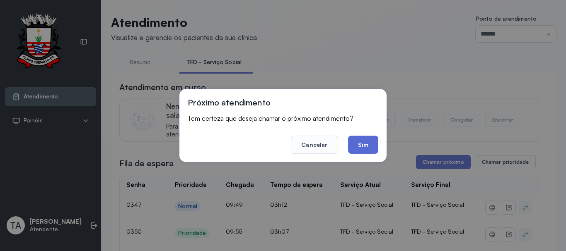
click at [357, 146] on button "Sim" at bounding box center [363, 145] width 30 height 18
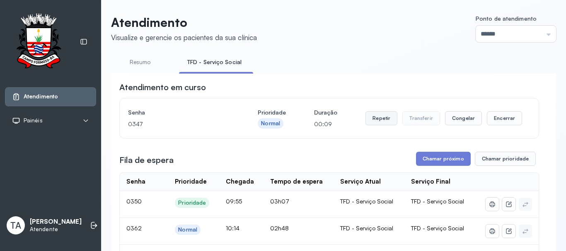
click at [372, 117] on button "Repetir" at bounding box center [381, 118] width 32 height 14
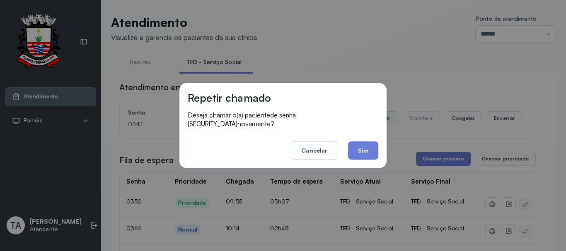
click at [365, 144] on button "Sim" at bounding box center [363, 151] width 30 height 18
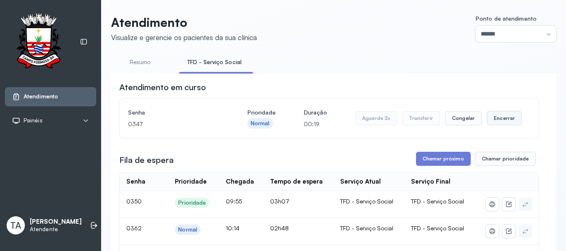
click at [488, 120] on button "Encerrar" at bounding box center [504, 118] width 35 height 14
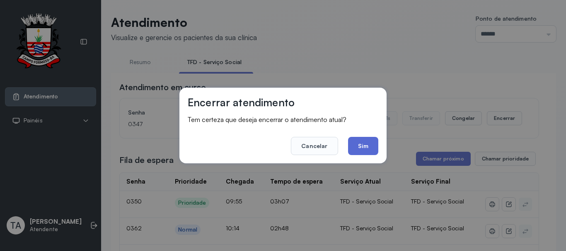
click at [364, 147] on button "Sim" at bounding box center [363, 146] width 30 height 18
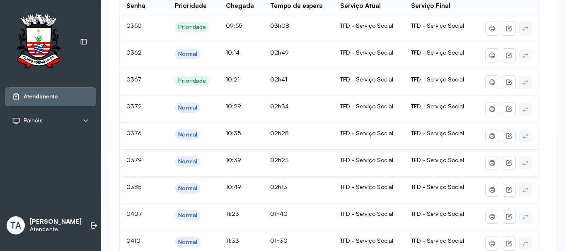
scroll to position [41, 0]
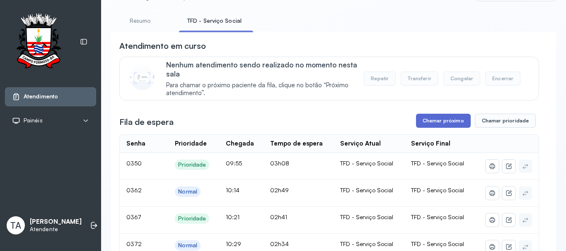
click at [416, 126] on button "Chamar próximo" at bounding box center [443, 121] width 55 height 14
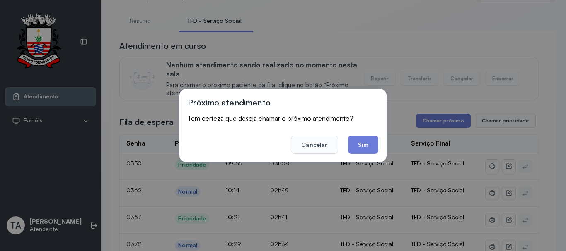
click at [378, 140] on div "Próximo atendimento Tem certeza que deseja chamar o próximo atendimento? Cancel…" at bounding box center [282, 125] width 207 height 73
click at [363, 152] on button "Sim" at bounding box center [363, 145] width 30 height 18
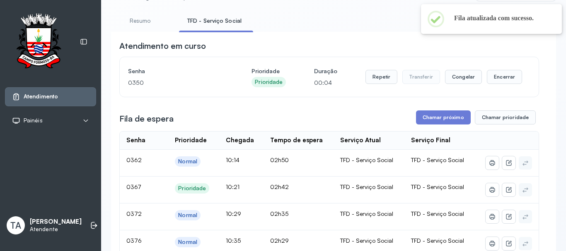
click at [362, 83] on div "Senha 0350 Prioridade Prioridade Duração 00:04 Repetir Transferir Congelar Ence…" at bounding box center [329, 76] width 402 height 23
click at [368, 81] on button "Repetir" at bounding box center [381, 77] width 32 height 14
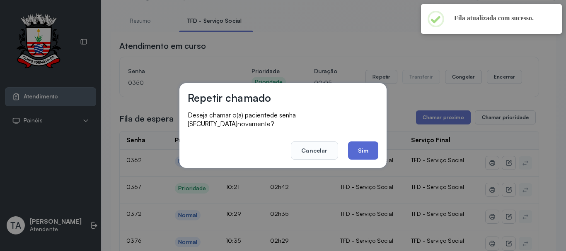
drag, startPoint x: 354, startPoint y: 131, endPoint x: 353, endPoint y: 138, distance: 7.1
click at [353, 134] on footer "Cancelar Sim" at bounding box center [283, 145] width 191 height 30
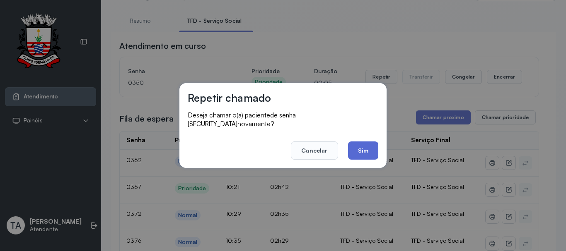
click at [353, 142] on button "Sim" at bounding box center [363, 151] width 30 height 18
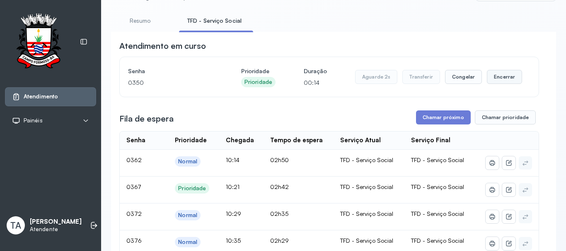
click at [497, 81] on button "Encerrar" at bounding box center [504, 77] width 35 height 14
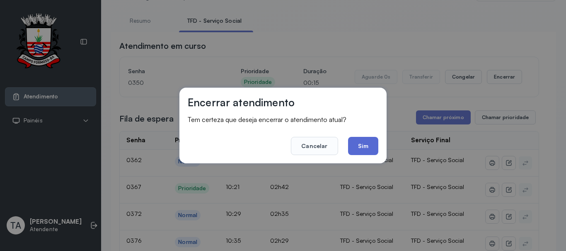
click at [373, 142] on button "Sim" at bounding box center [363, 146] width 30 height 18
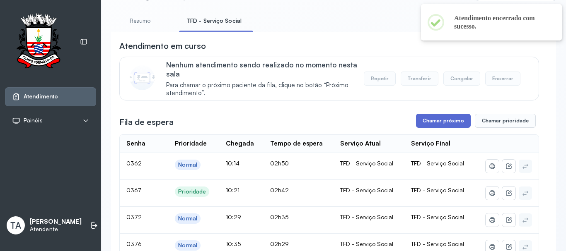
click at [425, 121] on button "Chamar próximo" at bounding box center [443, 121] width 55 height 14
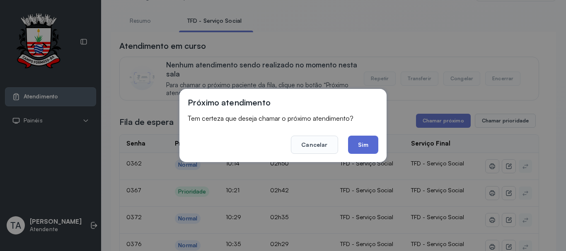
click at [361, 144] on button "Sim" at bounding box center [363, 145] width 30 height 18
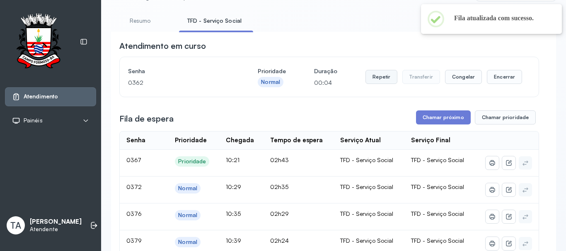
click at [378, 83] on button "Repetir" at bounding box center [381, 77] width 32 height 14
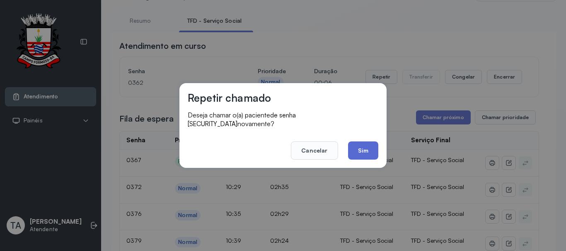
click at [364, 145] on button "Sim" at bounding box center [363, 151] width 30 height 18
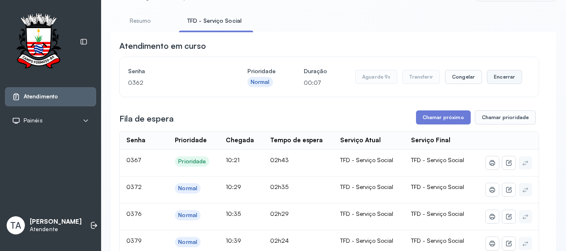
click at [491, 83] on button "Encerrar" at bounding box center [504, 77] width 35 height 14
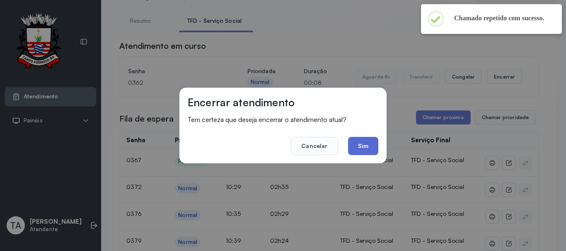
click at [363, 143] on button "Sim" at bounding box center [363, 146] width 30 height 18
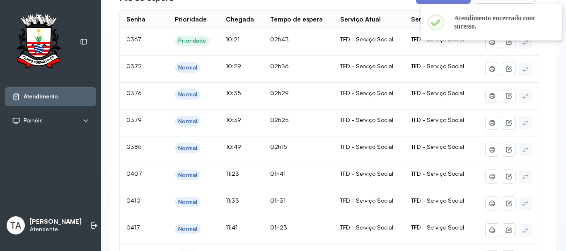
scroll to position [0, 0]
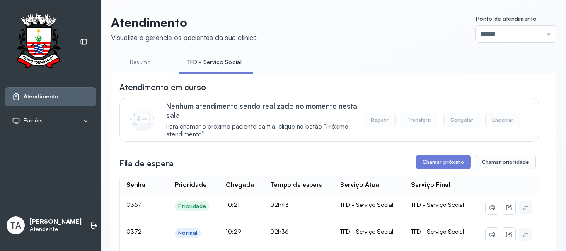
click at [334, 92] on div "Atendimento em curso" at bounding box center [329, 88] width 420 height 12
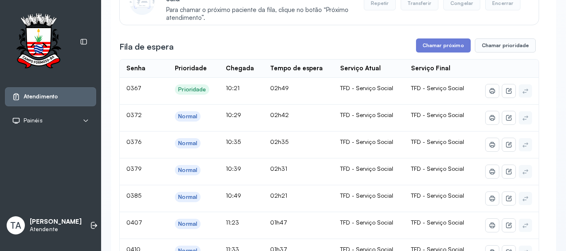
scroll to position [83, 0]
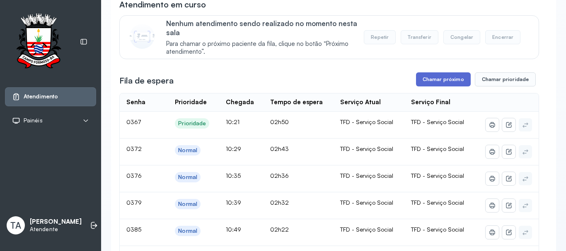
click at [443, 77] on button "Chamar próximo" at bounding box center [443, 79] width 55 height 14
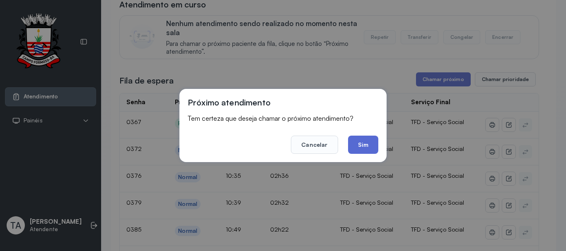
click at [373, 140] on button "Sim" at bounding box center [363, 145] width 30 height 18
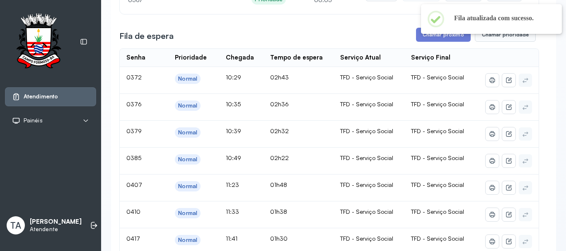
scroll to position [0, 0]
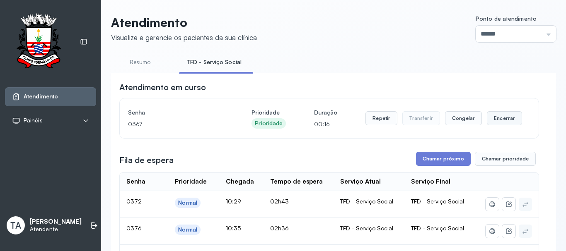
click at [487, 121] on button "Encerrar" at bounding box center [504, 118] width 35 height 14
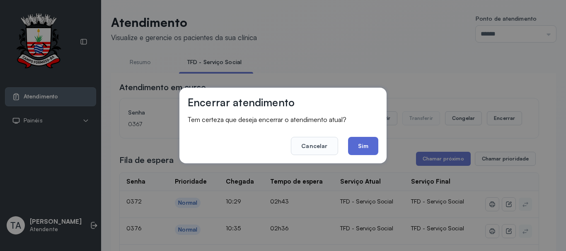
click at [364, 148] on button "Sim" at bounding box center [363, 146] width 30 height 18
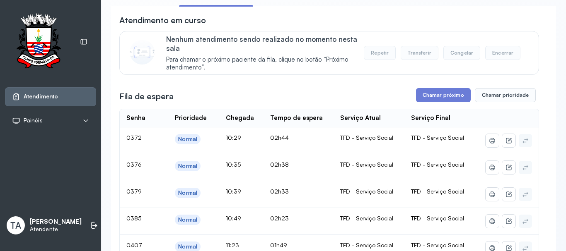
scroll to position [26, 0]
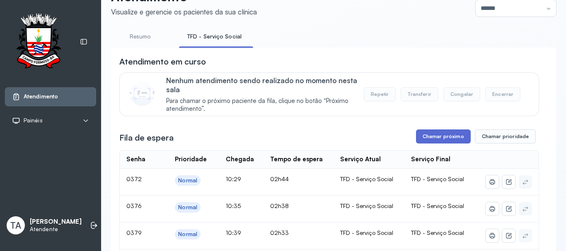
click at [419, 138] on button "Chamar próximo" at bounding box center [443, 137] width 55 height 14
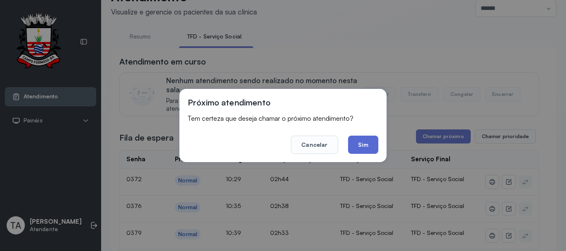
click at [360, 145] on button "Sim" at bounding box center [363, 145] width 30 height 18
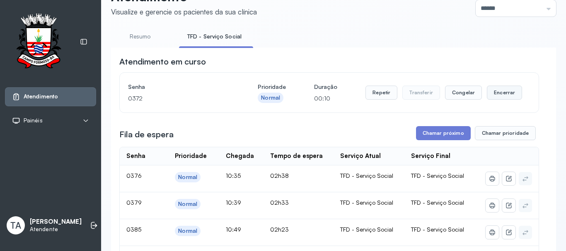
click at [492, 95] on button "Encerrar" at bounding box center [504, 93] width 35 height 14
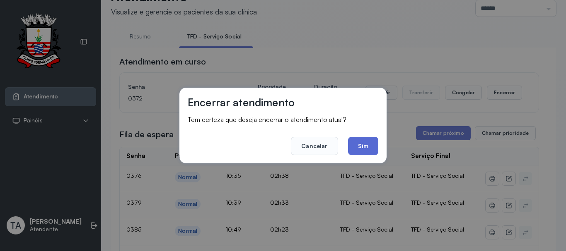
click at [370, 145] on button "Sim" at bounding box center [363, 146] width 30 height 18
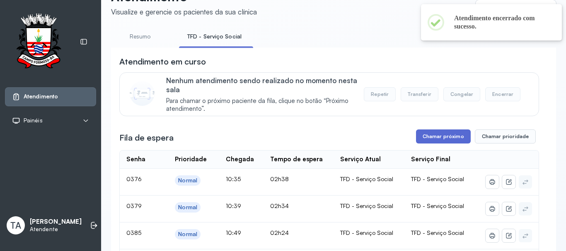
click at [416, 136] on button "Chamar próximo" at bounding box center [443, 137] width 55 height 14
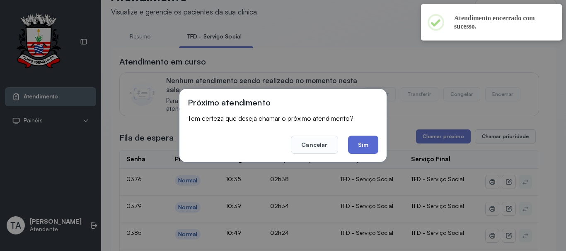
click at [373, 152] on button "Sim" at bounding box center [363, 145] width 30 height 18
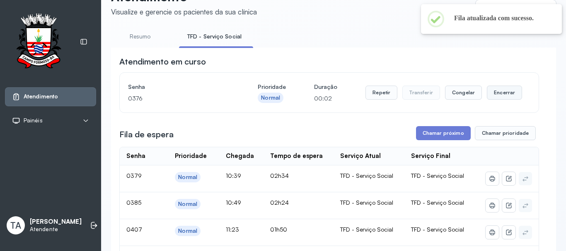
click at [487, 96] on button "Encerrar" at bounding box center [504, 93] width 35 height 14
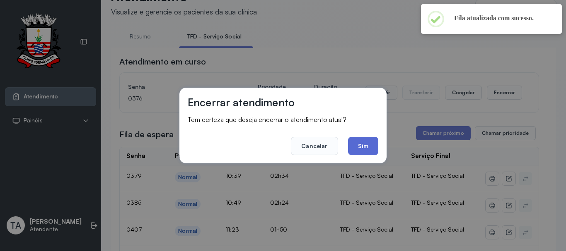
click at [368, 151] on button "Sim" at bounding box center [363, 146] width 30 height 18
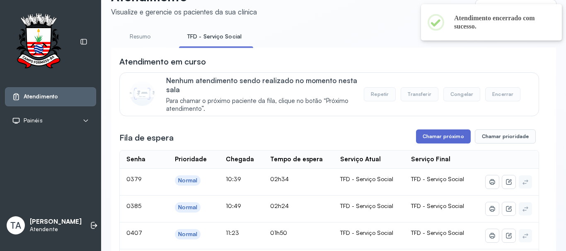
click at [425, 140] on button "Chamar próximo" at bounding box center [443, 137] width 55 height 14
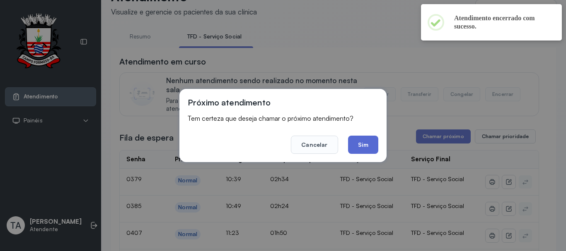
click at [367, 141] on button "Sim" at bounding box center [363, 145] width 30 height 18
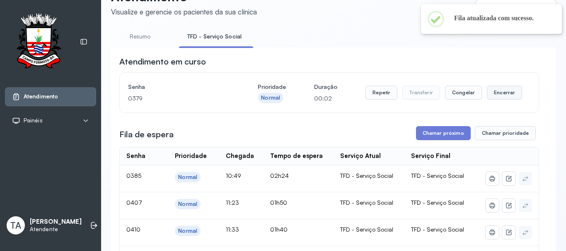
click at [496, 99] on button "Encerrar" at bounding box center [504, 93] width 35 height 14
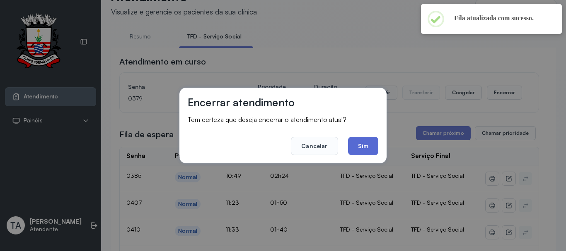
click at [361, 147] on button "Sim" at bounding box center [363, 146] width 30 height 18
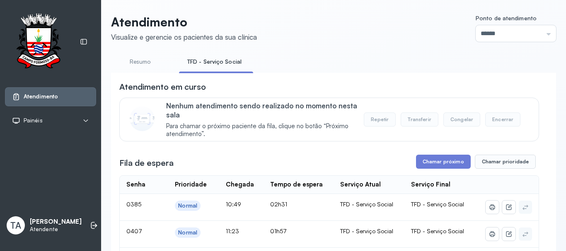
scroll to position [0, 0]
click at [419, 167] on button "Chamar próximo" at bounding box center [443, 162] width 55 height 14
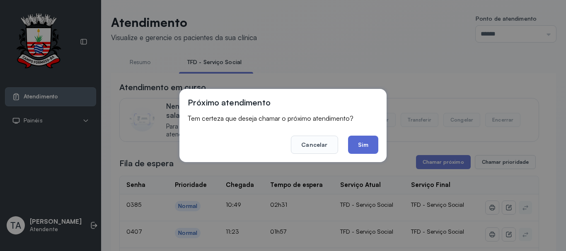
click at [364, 141] on button "Sim" at bounding box center [363, 145] width 30 height 18
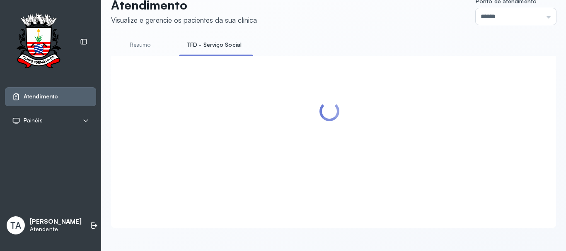
scroll to position [41, 0]
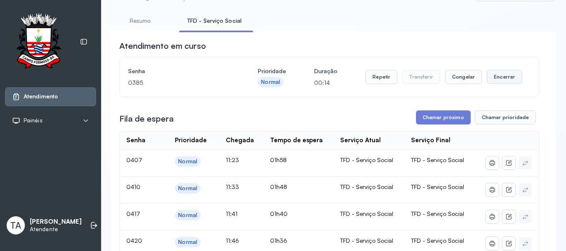
click at [488, 81] on button "Encerrar" at bounding box center [504, 77] width 35 height 14
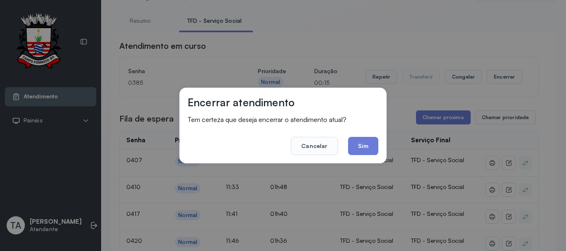
click at [387, 132] on div "Encerrar atendimento Tem certeza que deseja encerrar o atendimento atual? Cance…" at bounding box center [283, 125] width 566 height 251
click at [380, 137] on div "Encerrar atendimento Tem certeza que deseja encerrar o atendimento atual? Cance…" at bounding box center [282, 126] width 207 height 76
click at [372, 141] on button "Sim" at bounding box center [363, 146] width 30 height 18
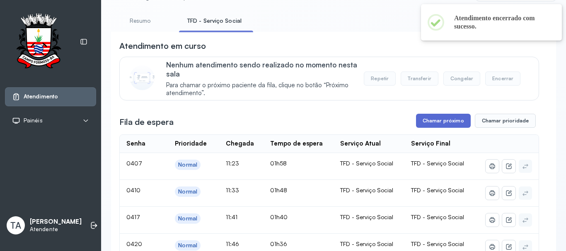
click at [426, 126] on button "Chamar próximo" at bounding box center [443, 121] width 55 height 14
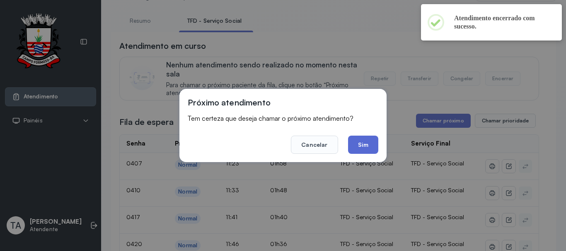
click at [362, 146] on button "Sim" at bounding box center [363, 145] width 30 height 18
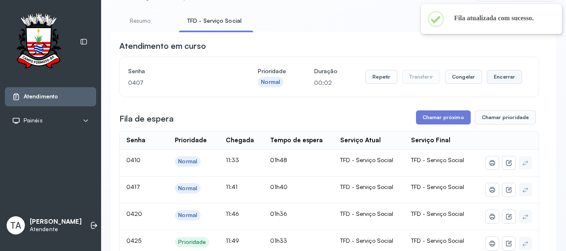
click at [492, 75] on button "Encerrar" at bounding box center [504, 77] width 35 height 14
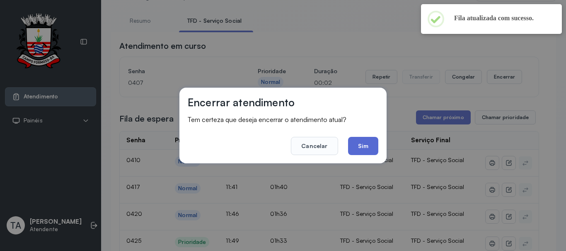
click at [372, 150] on button "Sim" at bounding box center [363, 146] width 30 height 18
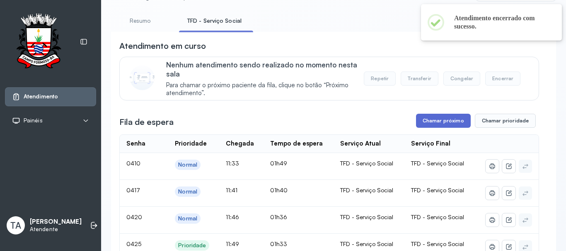
click at [428, 119] on button "Chamar próximo" at bounding box center [443, 121] width 55 height 14
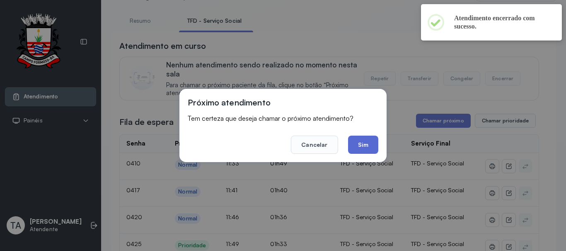
click at [364, 146] on button "Sim" at bounding box center [363, 145] width 30 height 18
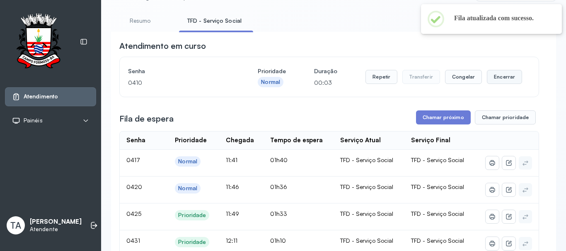
click at [496, 79] on button "Encerrar" at bounding box center [504, 77] width 35 height 14
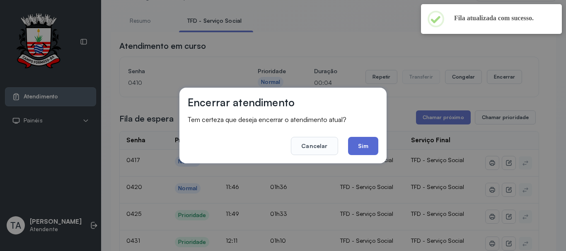
click at [376, 147] on button "Sim" at bounding box center [363, 146] width 30 height 18
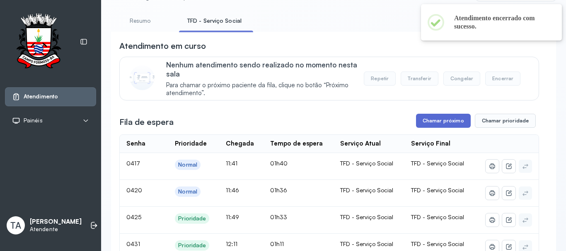
click at [429, 124] on button "Chamar próximo" at bounding box center [443, 121] width 55 height 14
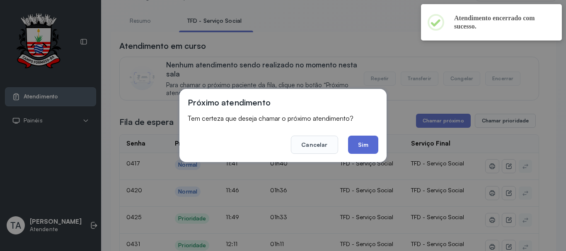
click at [369, 147] on button "Sim" at bounding box center [363, 145] width 30 height 18
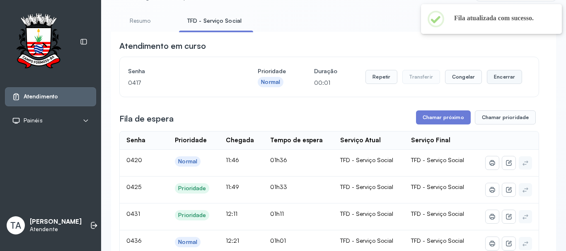
click at [494, 81] on button "Encerrar" at bounding box center [504, 77] width 35 height 14
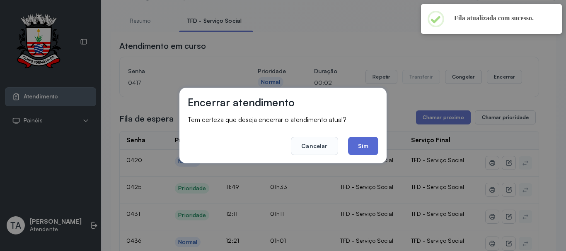
click at [370, 143] on button "Sim" at bounding box center [363, 146] width 30 height 18
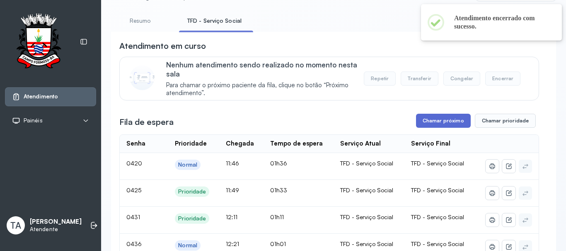
click at [433, 121] on button "Chamar próximo" at bounding box center [443, 121] width 55 height 14
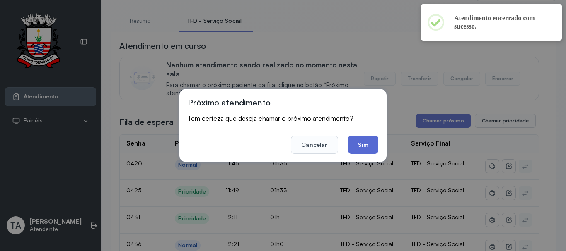
click at [356, 142] on button "Sim" at bounding box center [363, 145] width 30 height 18
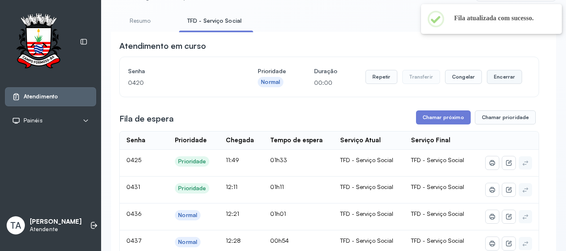
click at [500, 80] on button "Encerrar" at bounding box center [504, 77] width 35 height 14
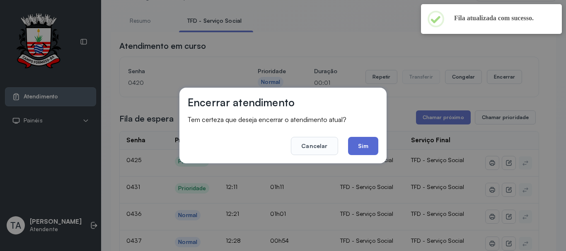
click at [364, 147] on button "Sim" at bounding box center [363, 146] width 30 height 18
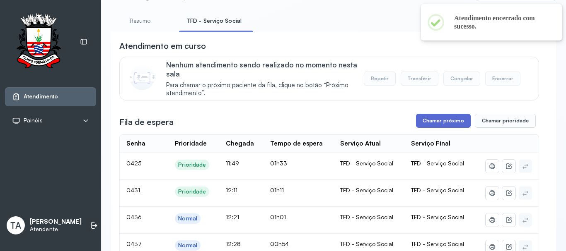
click at [427, 121] on button "Chamar próximo" at bounding box center [443, 121] width 55 height 14
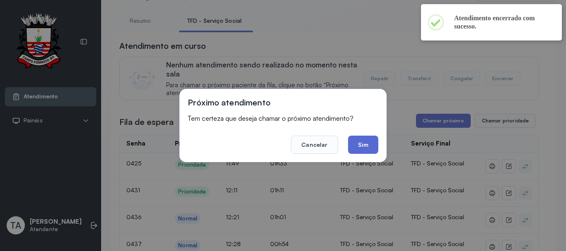
click at [362, 151] on button "Sim" at bounding box center [363, 145] width 30 height 18
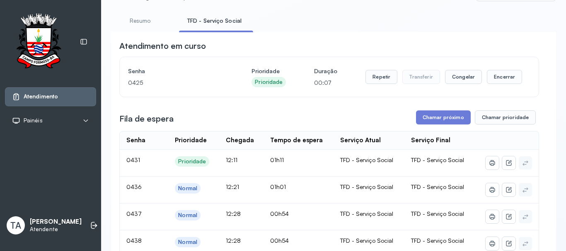
click at [511, 77] on button "Encerrar" at bounding box center [504, 77] width 35 height 14
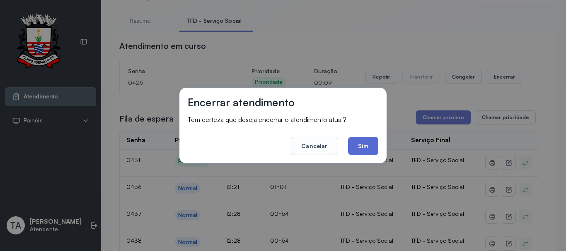
click at [370, 141] on button "Sim" at bounding box center [363, 146] width 30 height 18
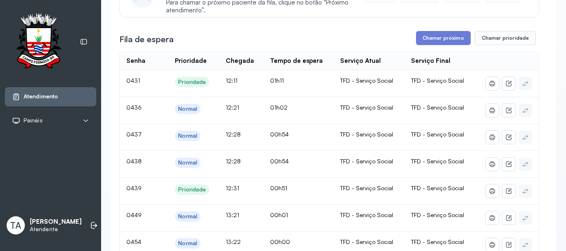
scroll to position [166, 0]
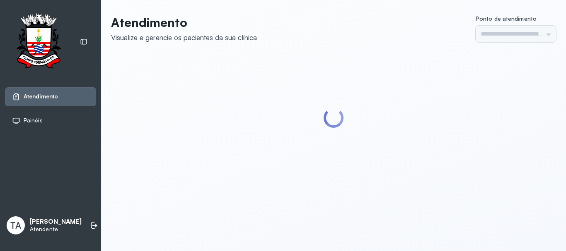
type input "******"
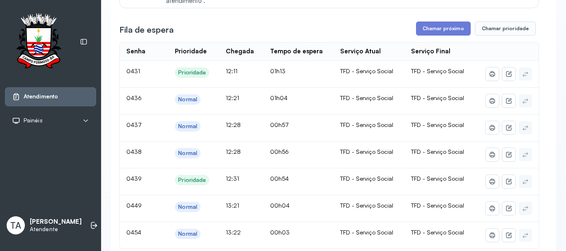
scroll to position [124, 0]
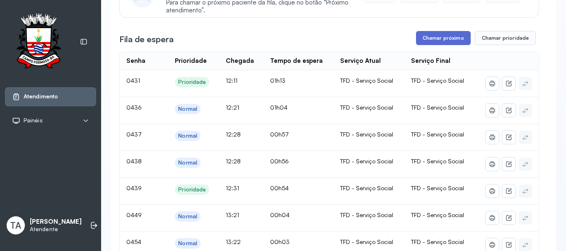
click at [436, 40] on button "Chamar próximo" at bounding box center [443, 38] width 55 height 14
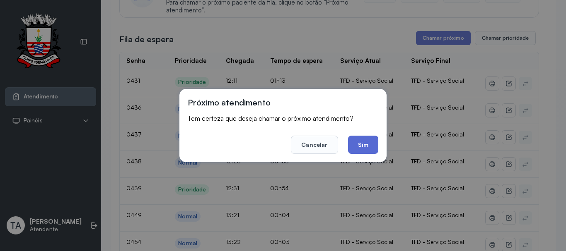
click at [363, 144] on button "Sim" at bounding box center [363, 145] width 30 height 18
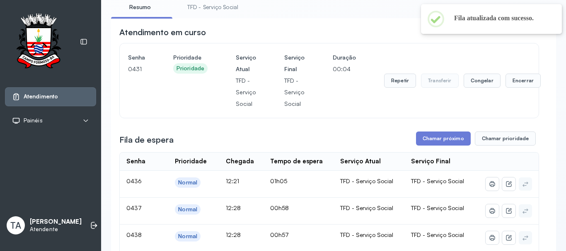
scroll to position [41, 0]
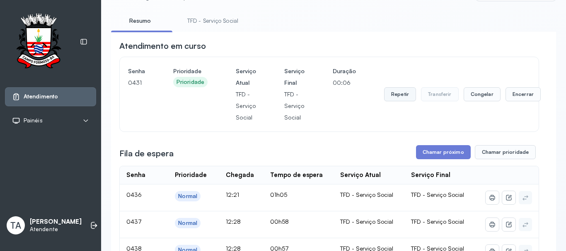
click at [389, 101] on button "Repetir" at bounding box center [400, 94] width 32 height 14
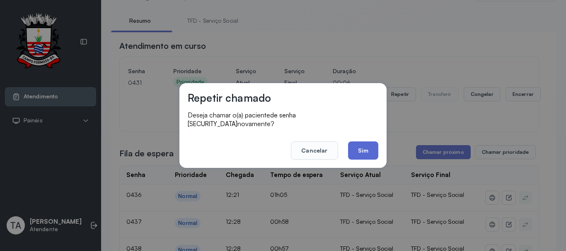
click at [367, 148] on button "Sim" at bounding box center [363, 151] width 30 height 18
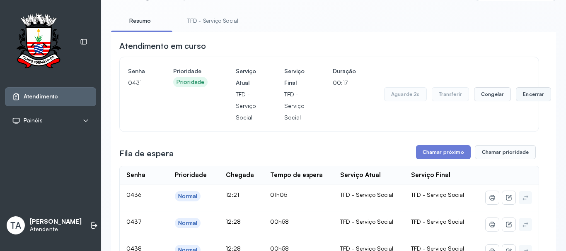
click at [525, 96] on button "Encerrar" at bounding box center [533, 94] width 35 height 14
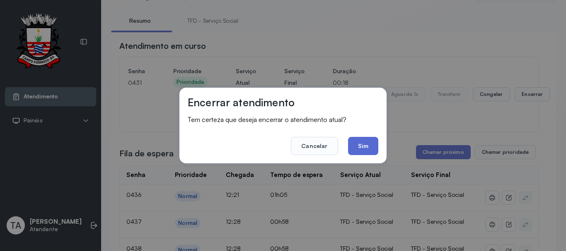
click at [363, 148] on button "Sim" at bounding box center [363, 146] width 30 height 18
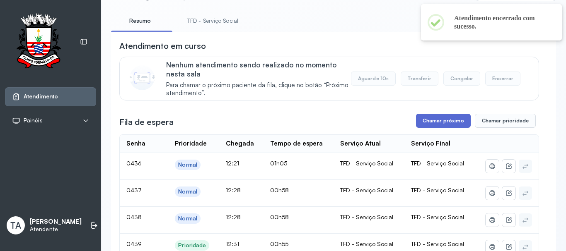
click at [431, 123] on button "Chamar próximo" at bounding box center [443, 121] width 55 height 14
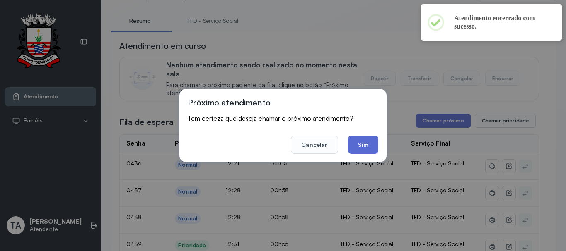
click at [353, 147] on button "Sim" at bounding box center [363, 145] width 30 height 18
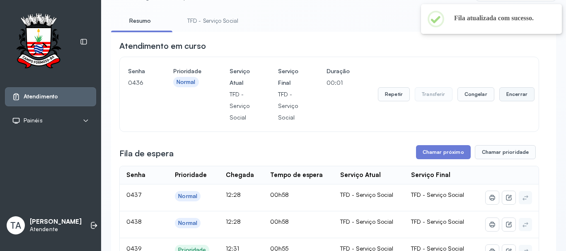
click at [504, 101] on button "Encerrar" at bounding box center [516, 94] width 35 height 14
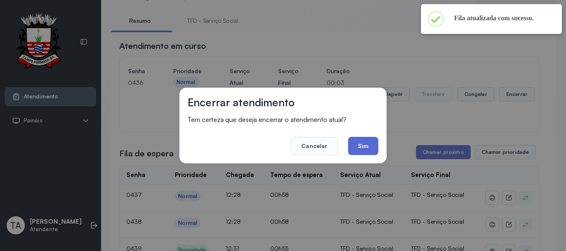
click at [362, 146] on button "Sim" at bounding box center [363, 146] width 30 height 18
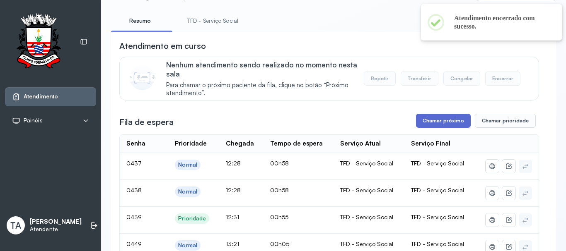
click at [430, 120] on button "Chamar próximo" at bounding box center [443, 121] width 55 height 14
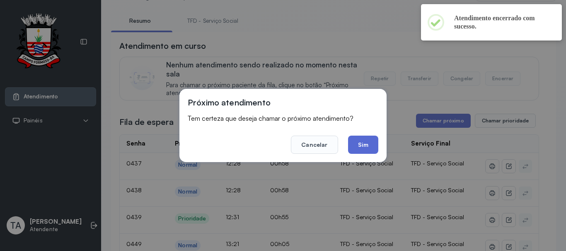
click at [367, 140] on button "Sim" at bounding box center [363, 145] width 30 height 18
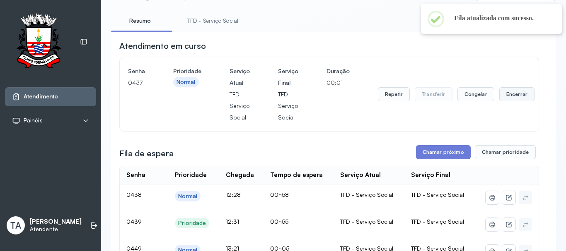
click at [507, 96] on button "Encerrar" at bounding box center [516, 94] width 35 height 14
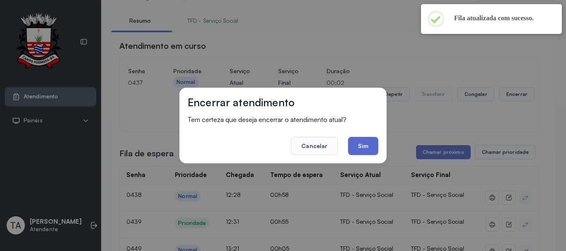
click at [360, 147] on button "Sim" at bounding box center [363, 146] width 30 height 18
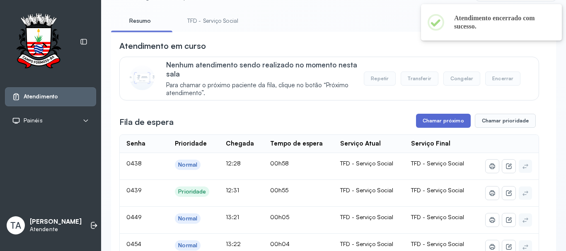
click at [440, 126] on button "Chamar próximo" at bounding box center [443, 121] width 55 height 14
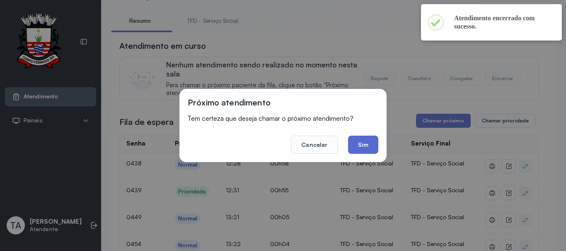
click at [375, 141] on button "Sim" at bounding box center [363, 145] width 30 height 18
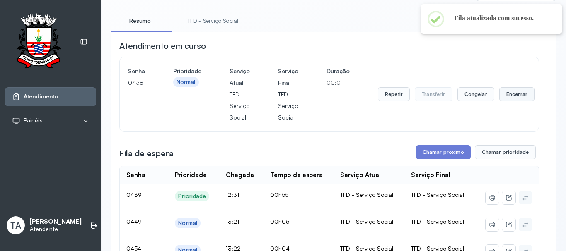
click at [504, 101] on button "Encerrar" at bounding box center [516, 94] width 35 height 14
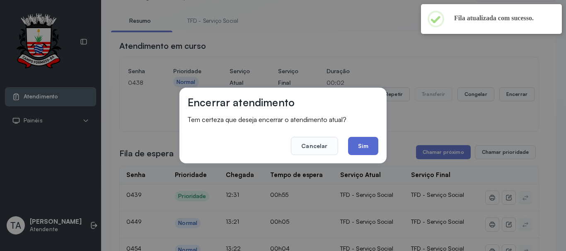
click at [367, 144] on button "Sim" at bounding box center [363, 146] width 30 height 18
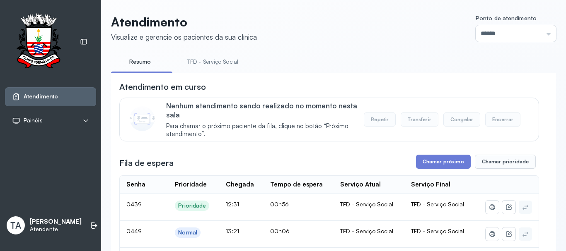
scroll to position [0, 0]
click at [225, 59] on link "TFD - Serviço Social" at bounding box center [213, 63] width 68 height 14
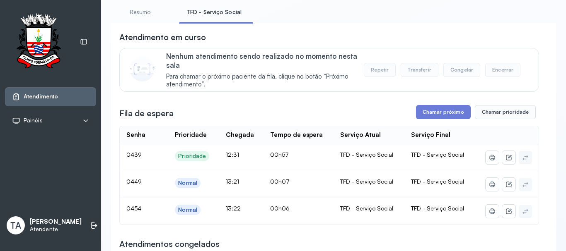
scroll to position [64, 0]
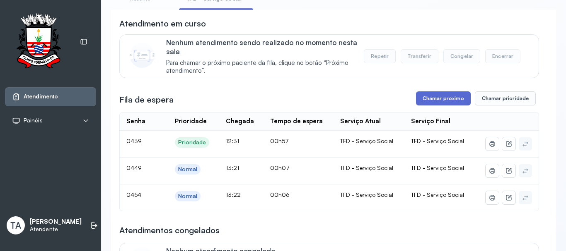
click at [431, 97] on button "Chamar próximo" at bounding box center [443, 99] width 55 height 14
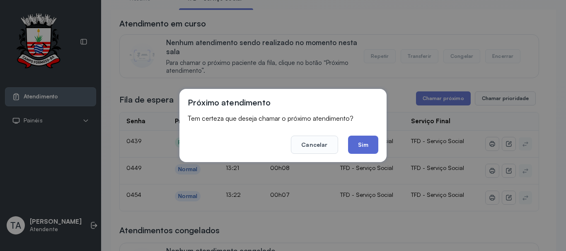
click at [358, 147] on button "Sim" at bounding box center [363, 145] width 30 height 18
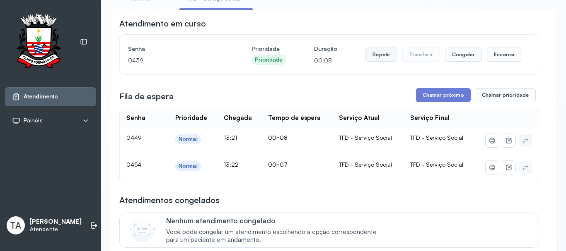
click at [365, 56] on button "Repetir" at bounding box center [381, 55] width 32 height 14
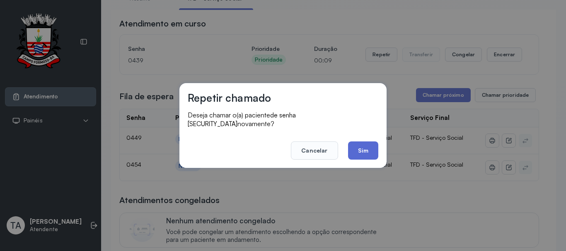
click at [364, 147] on button "Sim" at bounding box center [363, 151] width 30 height 18
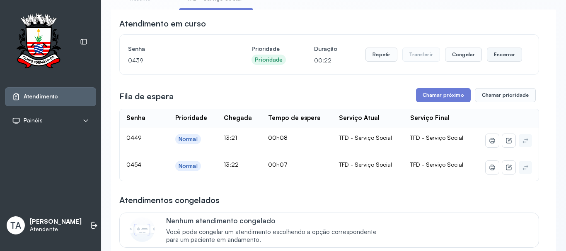
click at [497, 58] on button "Encerrar" at bounding box center [504, 55] width 35 height 14
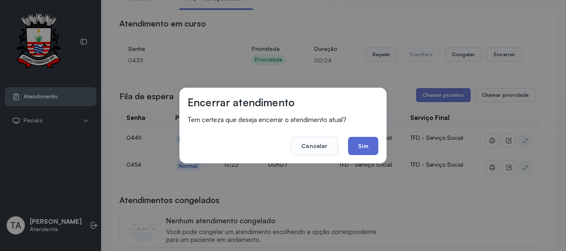
click at [365, 149] on button "Sim" at bounding box center [363, 146] width 30 height 18
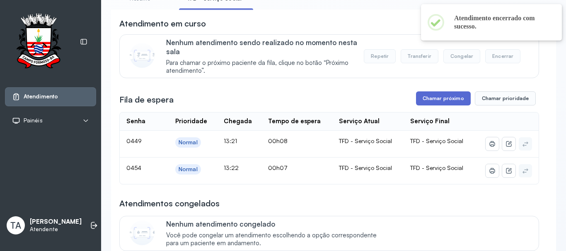
click at [428, 101] on button "Chamar próximo" at bounding box center [443, 99] width 55 height 14
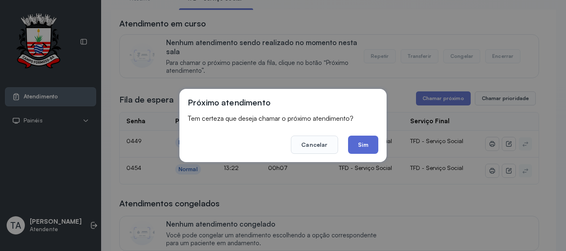
click at [371, 149] on button "Sim" at bounding box center [363, 145] width 30 height 18
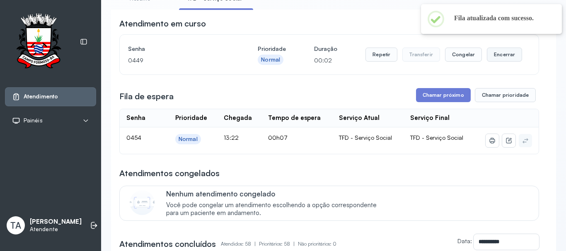
click at [499, 62] on button "Encerrar" at bounding box center [504, 55] width 35 height 14
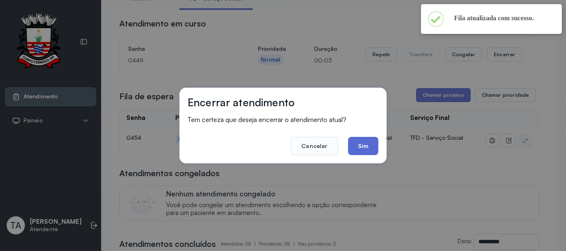
click at [358, 142] on button "Sim" at bounding box center [363, 146] width 30 height 18
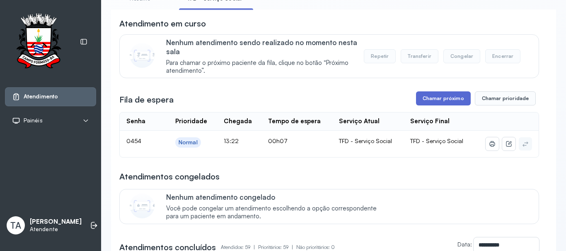
click at [442, 106] on button "Chamar próximo" at bounding box center [443, 99] width 55 height 14
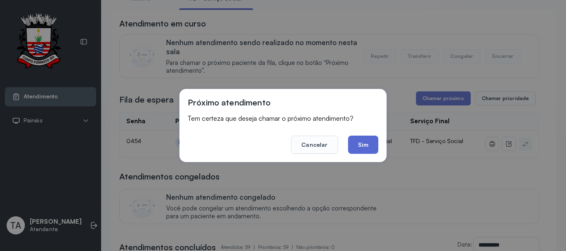
click at [354, 144] on button "Sim" at bounding box center [363, 145] width 30 height 18
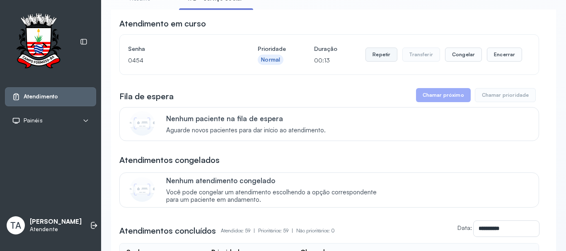
click at [378, 58] on button "Repetir" at bounding box center [381, 55] width 32 height 14
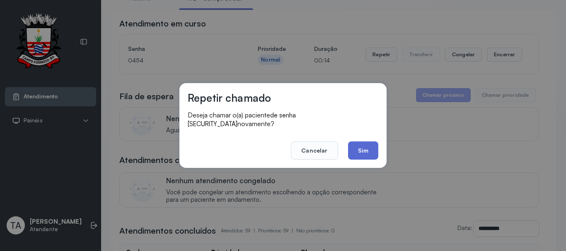
click at [356, 149] on button "Sim" at bounding box center [363, 151] width 30 height 18
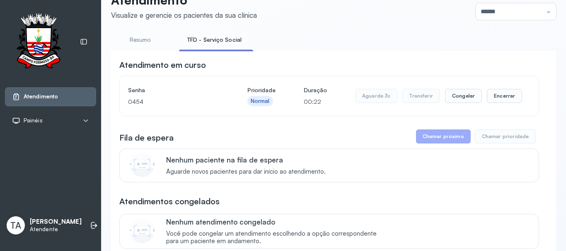
scroll to position [0, 0]
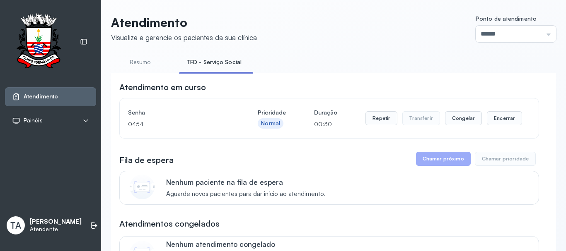
click at [509, 128] on div "Repetir Transferir Congelar Encerrar" at bounding box center [443, 118] width 157 height 23
click at [487, 123] on button "Encerrar" at bounding box center [504, 118] width 35 height 14
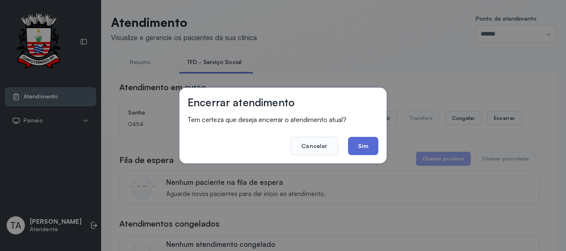
click at [374, 148] on button "Sim" at bounding box center [363, 146] width 30 height 18
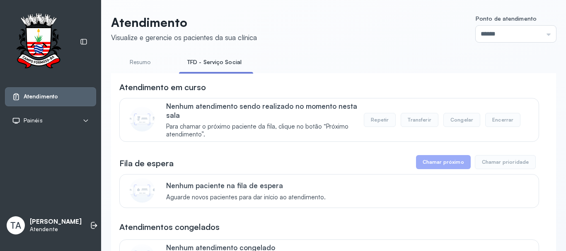
click at [143, 64] on link "Resumo" at bounding box center [140, 63] width 58 height 14
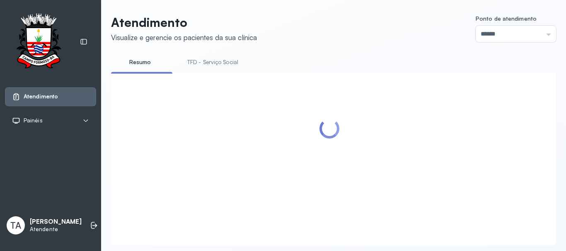
click at [209, 65] on link "TFD - Serviço Social" at bounding box center [213, 63] width 68 height 14
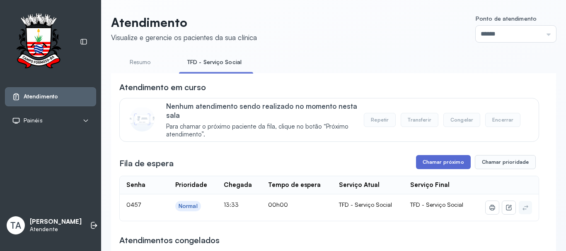
click at [422, 166] on button "Chamar próximo" at bounding box center [443, 162] width 55 height 14
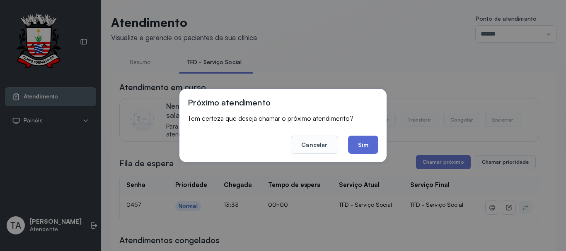
click at [372, 147] on button "Sim" at bounding box center [363, 145] width 30 height 18
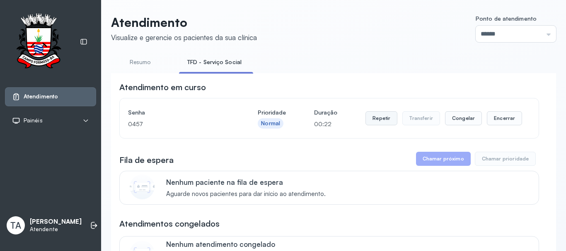
click at [379, 120] on button "Repetir" at bounding box center [381, 118] width 32 height 14
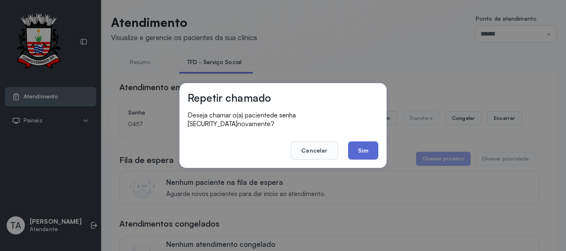
click at [367, 155] on button "Sim" at bounding box center [363, 151] width 30 height 18
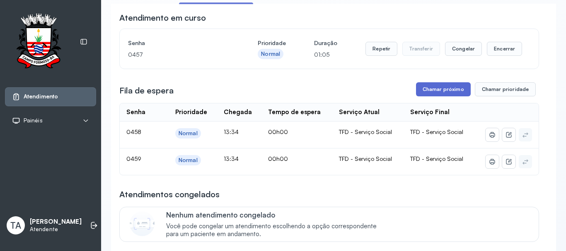
scroll to position [83, 0]
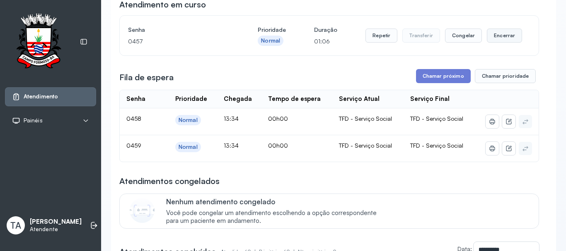
click at [490, 38] on button "Encerrar" at bounding box center [504, 36] width 35 height 14
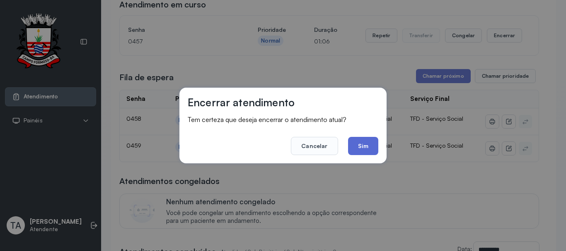
click at [370, 149] on button "Sim" at bounding box center [363, 146] width 30 height 18
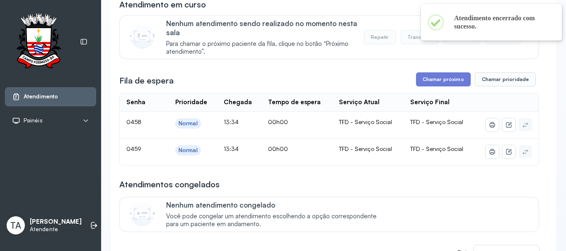
click at [403, 85] on div "Fila de espera Chamar próximo Chamar prioridade" at bounding box center [329, 79] width 420 height 14
click at [419, 84] on button "Chamar próximo" at bounding box center [443, 79] width 55 height 14
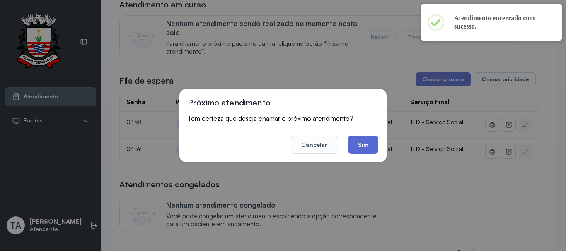
click at [369, 145] on button "Sim" at bounding box center [363, 145] width 30 height 18
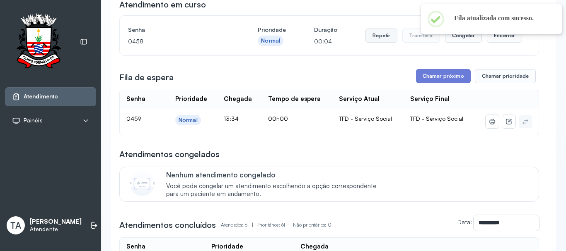
click at [379, 39] on button "Repetir" at bounding box center [381, 36] width 32 height 14
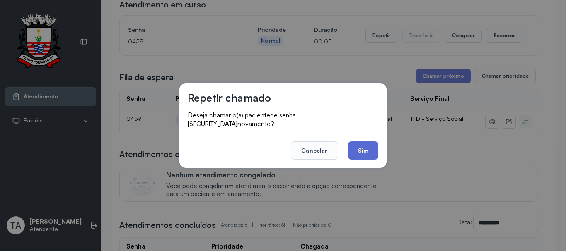
click at [362, 151] on button "Sim" at bounding box center [363, 151] width 30 height 18
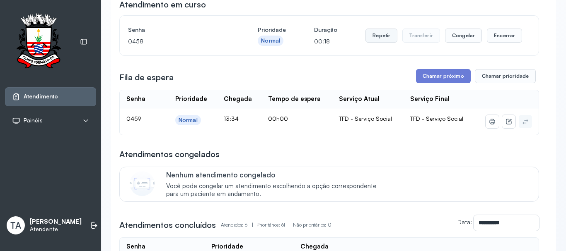
click at [374, 43] on button "Repetir" at bounding box center [381, 36] width 32 height 14
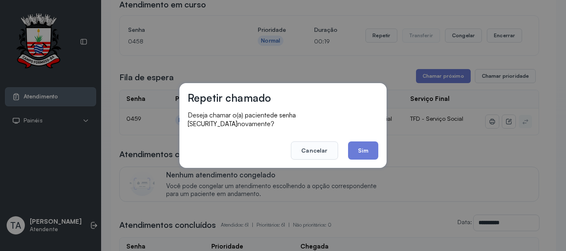
click at [370, 157] on div "Repetir chamado Deseja chamar o(a) paciente de senha 0458 novamente? Cancelar S…" at bounding box center [282, 125] width 207 height 85
click at [350, 147] on button "Sim" at bounding box center [363, 151] width 30 height 18
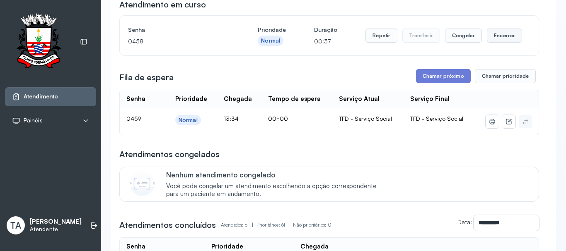
click at [497, 34] on button "Encerrar" at bounding box center [504, 36] width 35 height 14
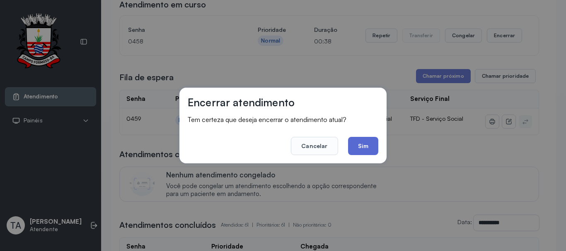
click at [362, 146] on button "Sim" at bounding box center [363, 146] width 30 height 18
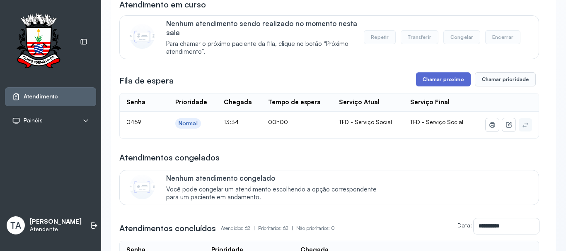
click at [425, 87] on button "Chamar próximo" at bounding box center [443, 79] width 55 height 14
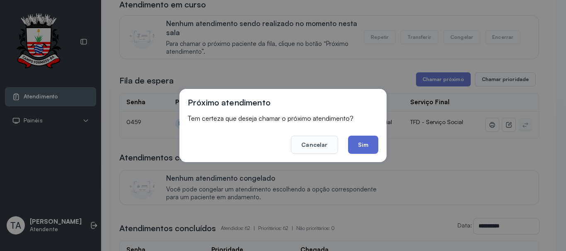
click at [355, 141] on button "Sim" at bounding box center [363, 145] width 30 height 18
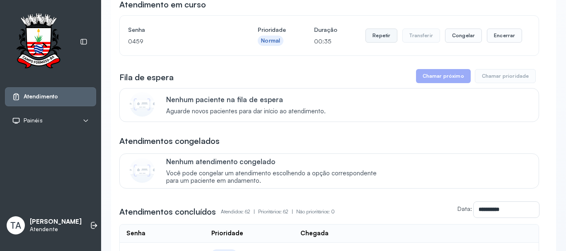
click at [378, 37] on button "Repetir" at bounding box center [381, 36] width 32 height 14
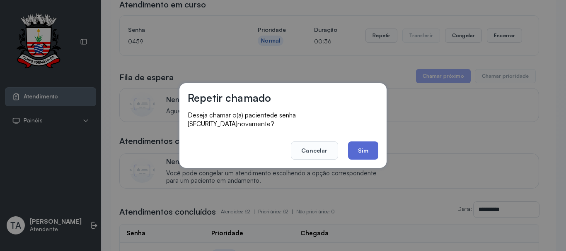
click at [364, 142] on button "Sim" at bounding box center [363, 151] width 30 height 18
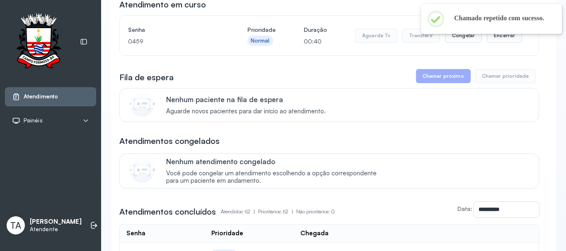
scroll to position [0, 0]
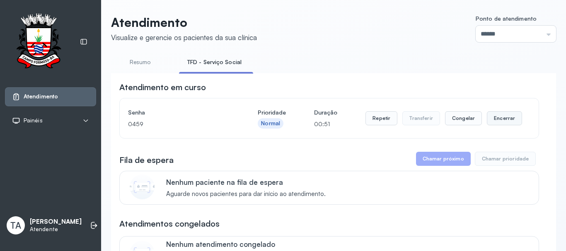
click at [497, 122] on button "Encerrar" at bounding box center [504, 118] width 35 height 14
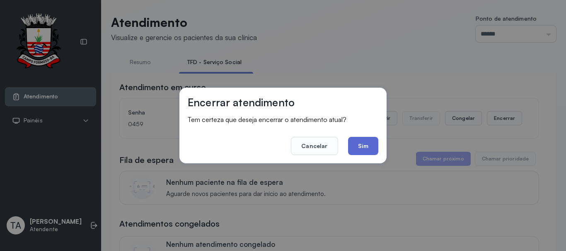
click at [364, 149] on button "Sim" at bounding box center [363, 146] width 30 height 18
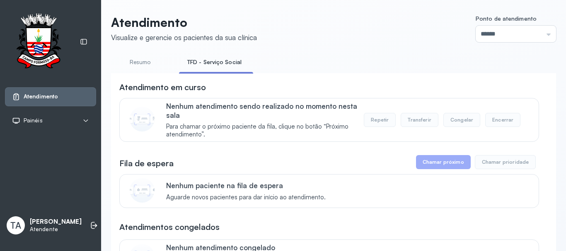
click at [142, 61] on link "Resumo" at bounding box center [140, 63] width 58 height 14
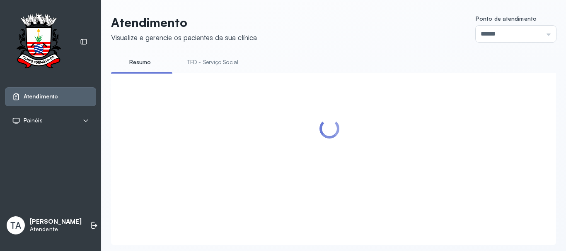
click at [203, 65] on link "TFD - Serviço Social" at bounding box center [213, 63] width 68 height 14
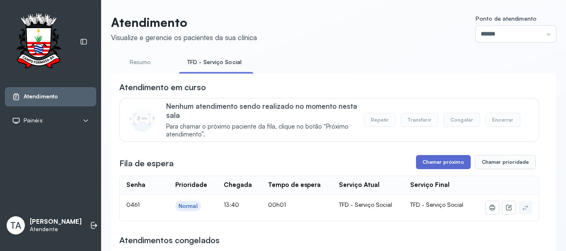
click at [427, 168] on button "Chamar próximo" at bounding box center [443, 162] width 55 height 14
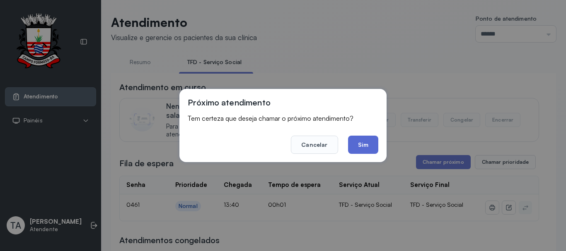
click at [350, 151] on button "Sim" at bounding box center [363, 145] width 30 height 18
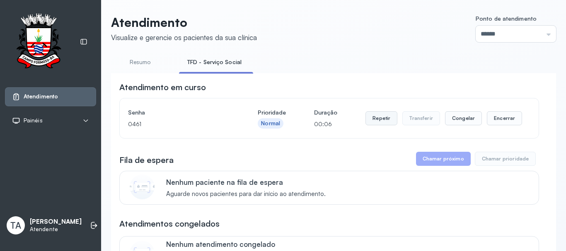
click at [380, 118] on button "Repetir" at bounding box center [381, 118] width 32 height 14
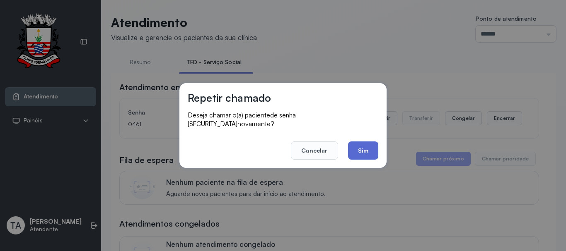
click at [366, 148] on button "Sim" at bounding box center [363, 151] width 30 height 18
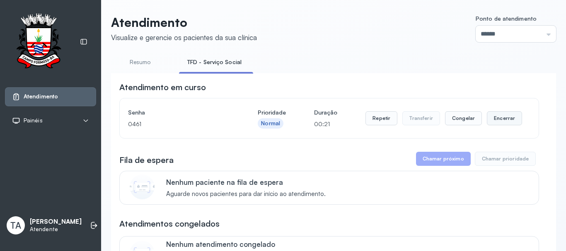
click at [504, 118] on button "Encerrar" at bounding box center [504, 118] width 35 height 14
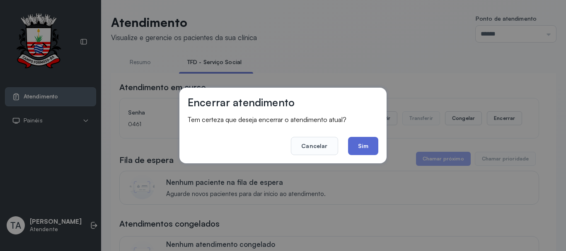
click at [356, 140] on button "Sim" at bounding box center [363, 146] width 30 height 18
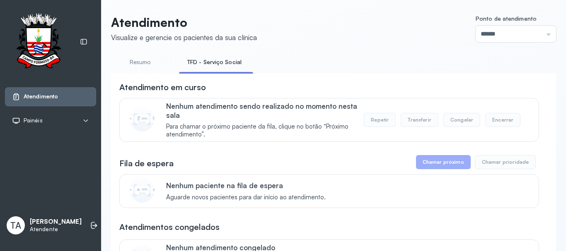
click at [337, 71] on ul "Resumo TFD - Serviço Social" at bounding box center [333, 65] width 445 height 19
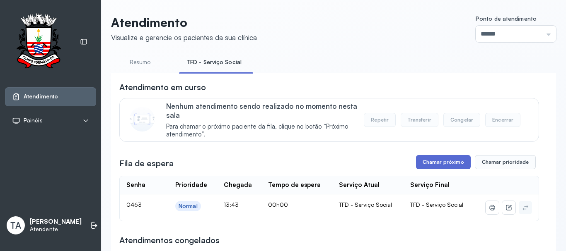
click at [419, 164] on button "Chamar próximo" at bounding box center [443, 162] width 55 height 14
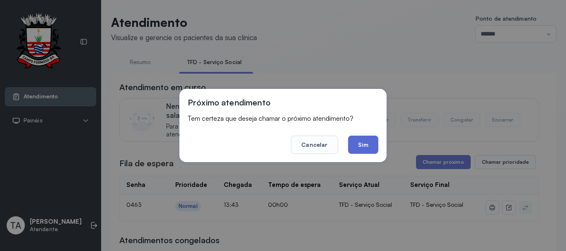
click at [370, 143] on button "Sim" at bounding box center [363, 145] width 30 height 18
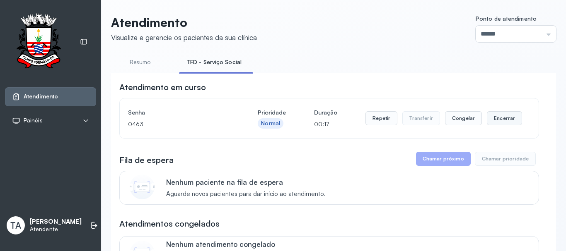
click at [494, 122] on button "Encerrar" at bounding box center [504, 118] width 35 height 14
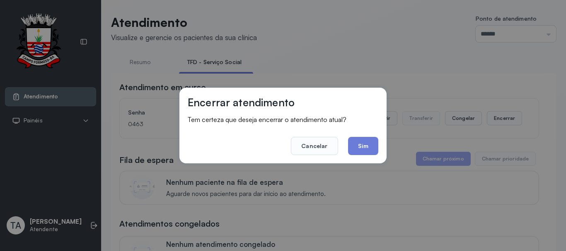
click at [355, 145] on button "Sim" at bounding box center [363, 146] width 30 height 18
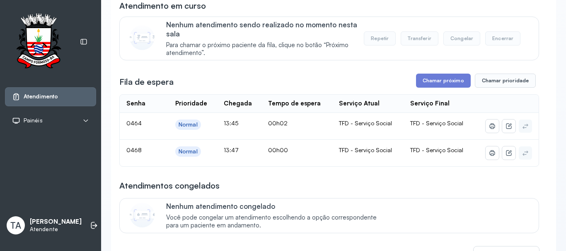
scroll to position [83, 0]
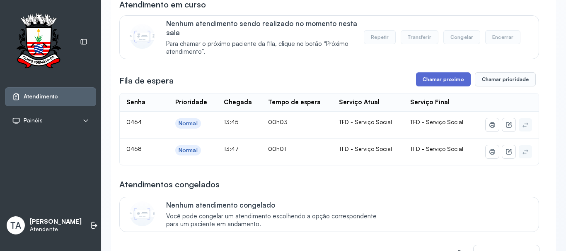
click at [422, 87] on button "Chamar próximo" at bounding box center [443, 79] width 55 height 14
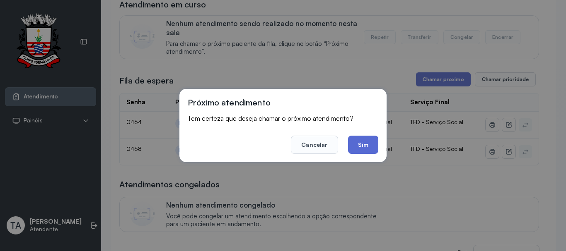
click at [374, 140] on button "Sim" at bounding box center [363, 145] width 30 height 18
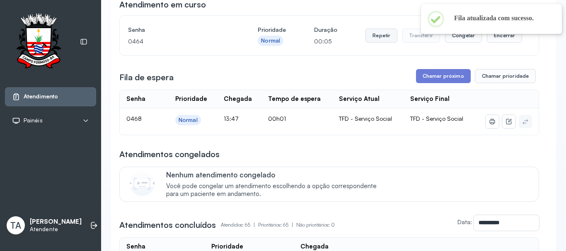
click at [378, 37] on button "Repetir" at bounding box center [381, 36] width 32 height 14
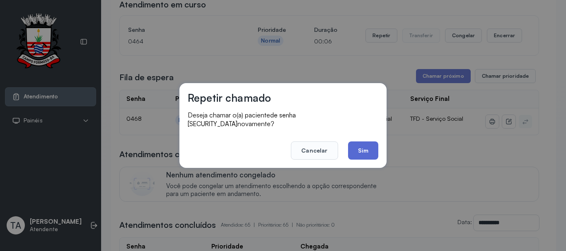
click at [368, 142] on button "Sim" at bounding box center [363, 151] width 30 height 18
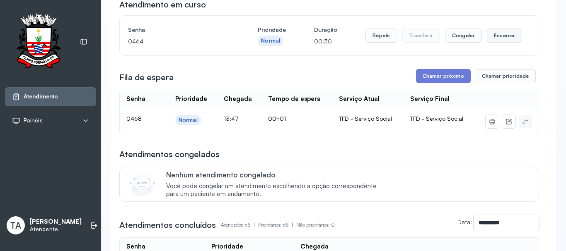
click at [502, 39] on button "Encerrar" at bounding box center [504, 36] width 35 height 14
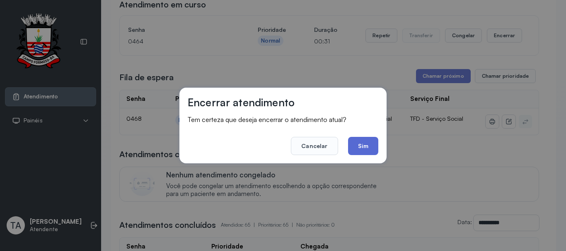
click at [370, 143] on button "Sim" at bounding box center [363, 146] width 30 height 18
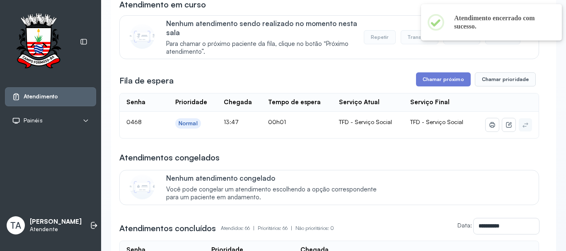
drag, startPoint x: 417, startPoint y: 89, endPoint x: 423, endPoint y: 82, distance: 8.8
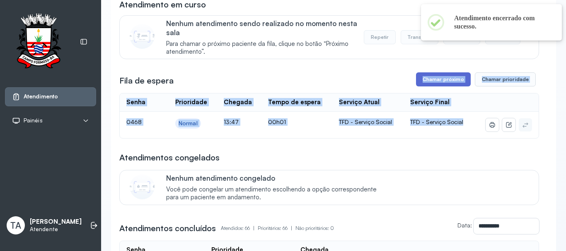
click at [423, 82] on button "Chamar próximo" at bounding box center [443, 79] width 55 height 14
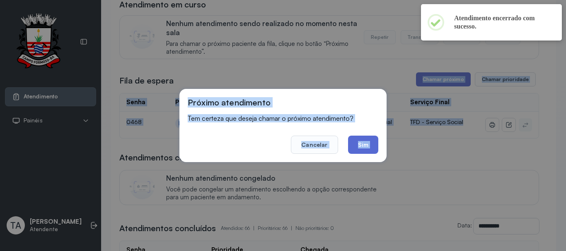
click at [365, 142] on button "Sim" at bounding box center [363, 145] width 30 height 18
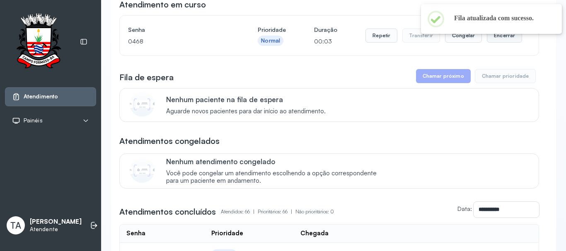
click at [488, 43] on button "Encerrar" at bounding box center [504, 36] width 35 height 14
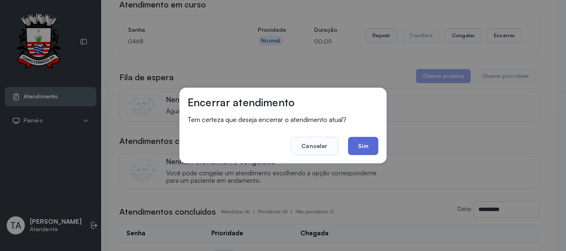
click at [372, 141] on button "Sim" at bounding box center [363, 146] width 30 height 18
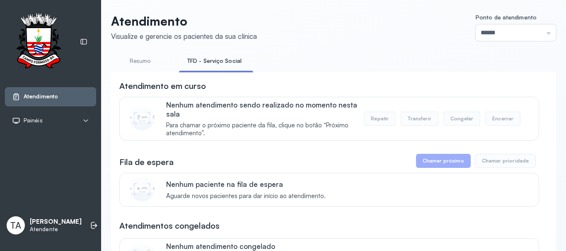
scroll to position [0, 0]
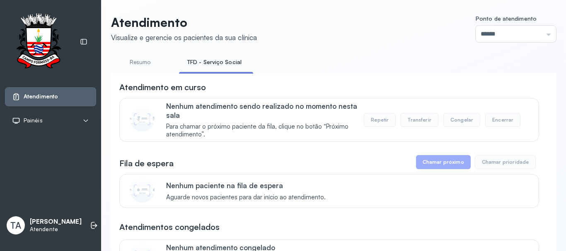
click at [155, 63] on link "Resumo" at bounding box center [140, 63] width 58 height 14
click at [201, 66] on link "TFD - Serviço Social" at bounding box center [213, 63] width 68 height 14
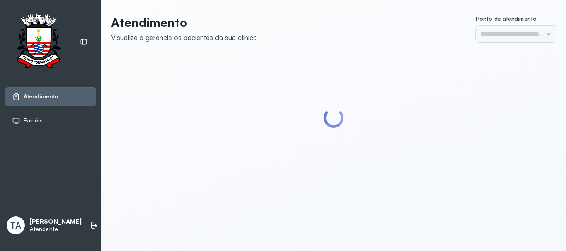
type input "******"
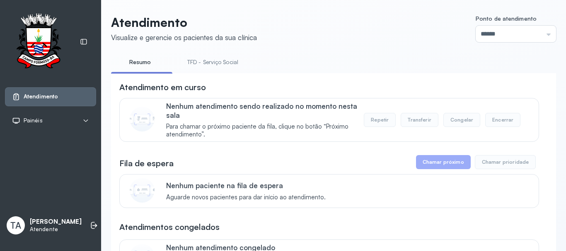
click at [201, 65] on link "TFD - Serviço Social" at bounding box center [213, 63] width 68 height 14
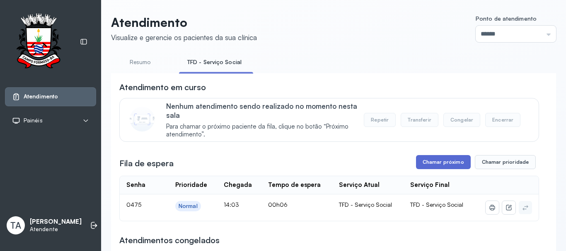
click at [424, 168] on button "Chamar próximo" at bounding box center [443, 162] width 55 height 14
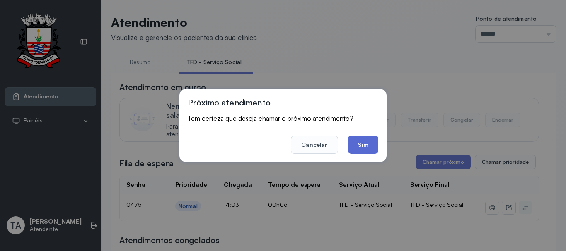
click at [370, 149] on button "Sim" at bounding box center [363, 145] width 30 height 18
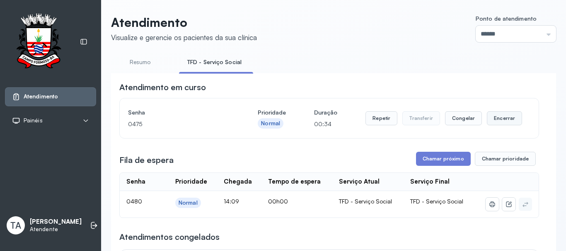
click at [491, 120] on button "Encerrar" at bounding box center [504, 118] width 35 height 14
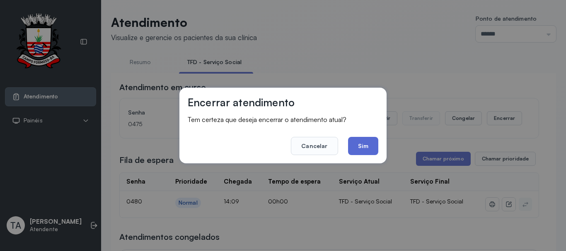
click at [355, 149] on button "Sim" at bounding box center [363, 146] width 30 height 18
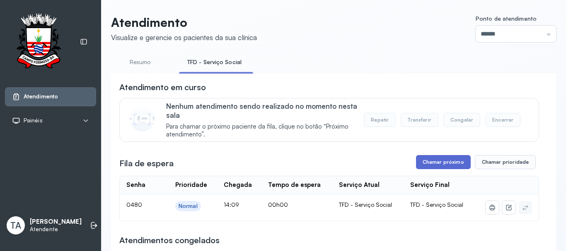
click at [447, 161] on button "Chamar próximo" at bounding box center [443, 162] width 55 height 14
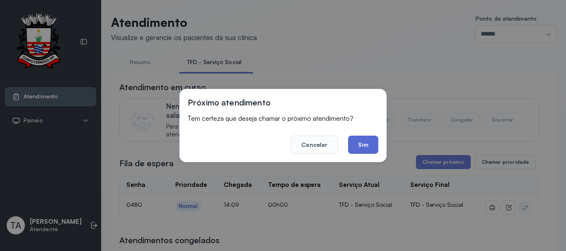
click at [356, 150] on button "Sim" at bounding box center [363, 145] width 30 height 18
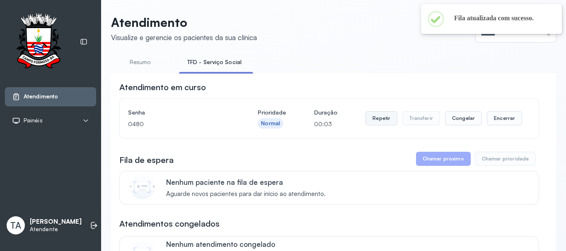
click at [381, 121] on button "Repetir" at bounding box center [381, 118] width 32 height 14
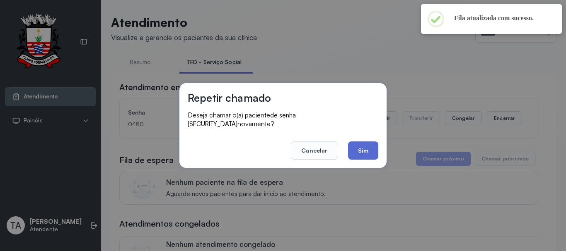
click at [358, 145] on button "Sim" at bounding box center [363, 151] width 30 height 18
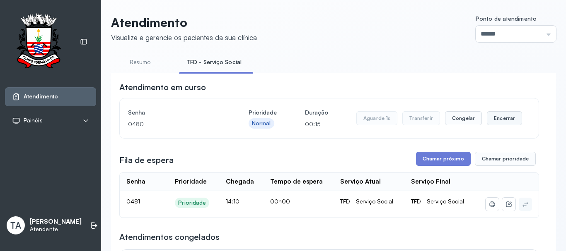
click at [487, 121] on button "Encerrar" at bounding box center [504, 118] width 35 height 14
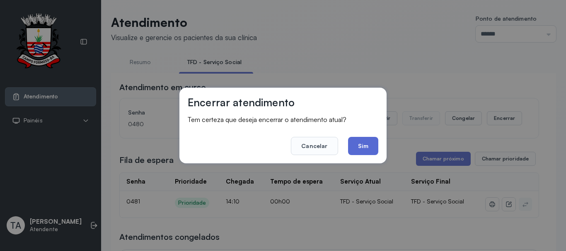
click at [369, 147] on button "Sim" at bounding box center [363, 146] width 30 height 18
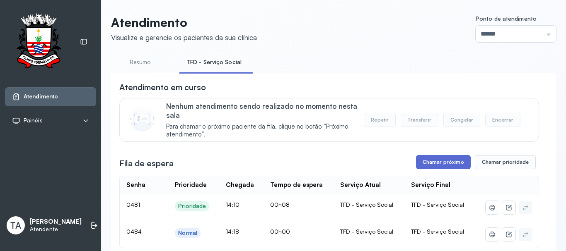
click at [428, 164] on button "Chamar próximo" at bounding box center [443, 162] width 55 height 14
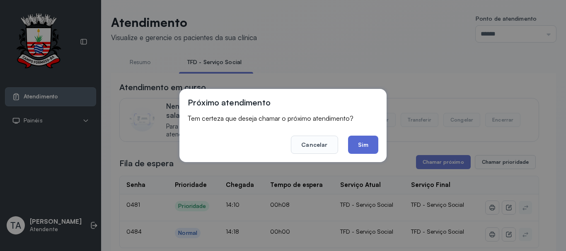
click at [361, 146] on button "Sim" at bounding box center [363, 145] width 30 height 18
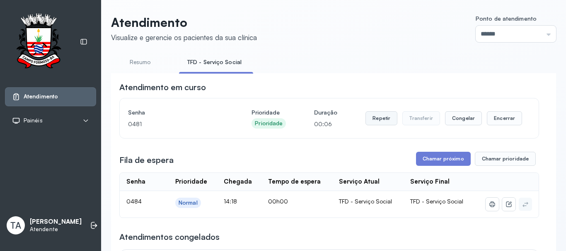
click at [378, 124] on button "Repetir" at bounding box center [381, 118] width 32 height 14
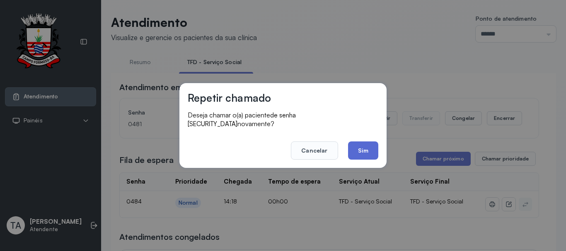
click at [357, 153] on button "Sim" at bounding box center [363, 151] width 30 height 18
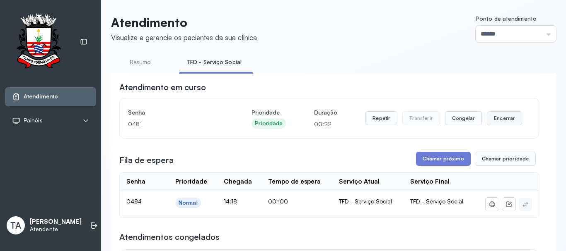
click at [487, 123] on button "Encerrar" at bounding box center [504, 118] width 35 height 14
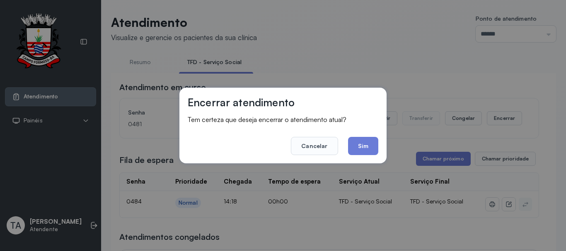
click at [357, 148] on button "Sim" at bounding box center [363, 146] width 30 height 18
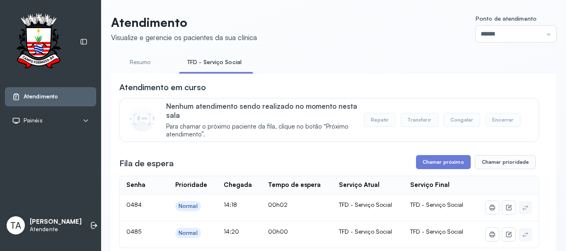
scroll to position [83, 0]
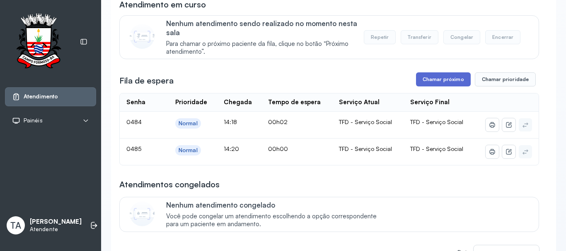
click at [442, 82] on button "Chamar próximo" at bounding box center [443, 79] width 55 height 14
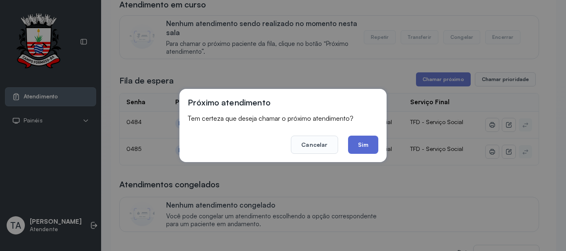
click at [360, 148] on button "Sim" at bounding box center [363, 145] width 30 height 18
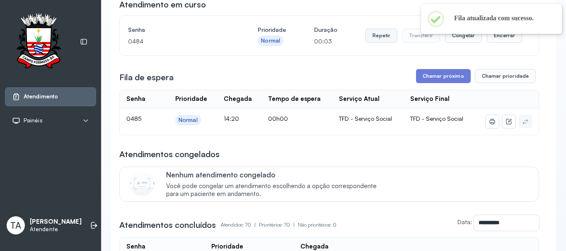
click at [370, 36] on button "Repetir" at bounding box center [381, 36] width 32 height 14
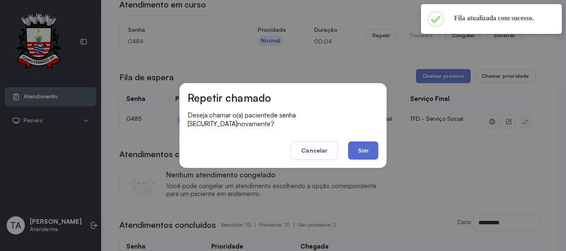
click at [361, 151] on button "Sim" at bounding box center [363, 151] width 30 height 18
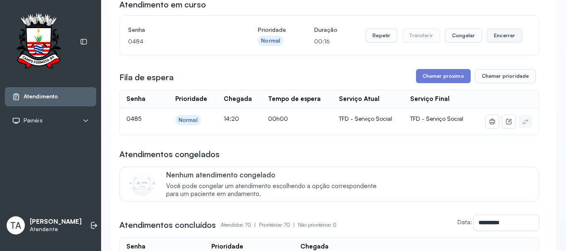
click at [490, 39] on button "Encerrar" at bounding box center [504, 36] width 35 height 14
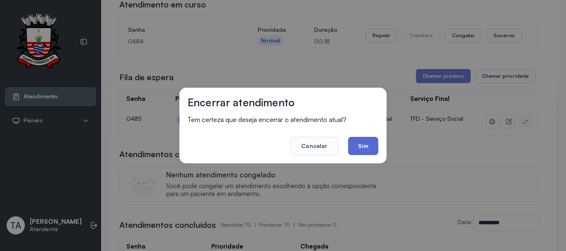
click at [357, 155] on button "Sim" at bounding box center [363, 146] width 30 height 18
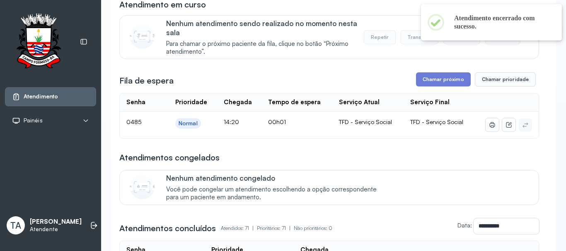
scroll to position [41, 0]
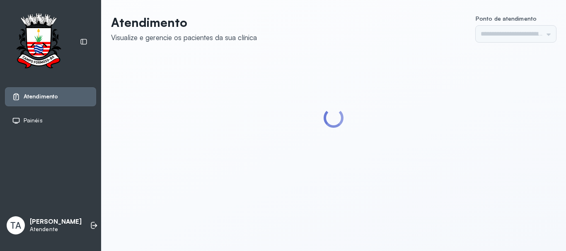
type input "******"
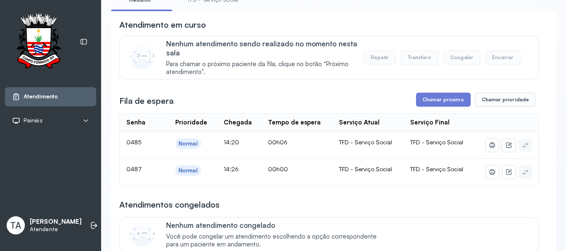
scroll to position [83, 0]
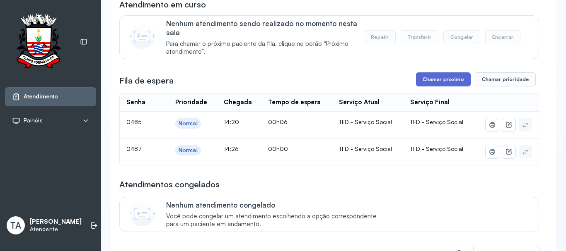
click at [456, 85] on button "Chamar próximo" at bounding box center [443, 79] width 55 height 14
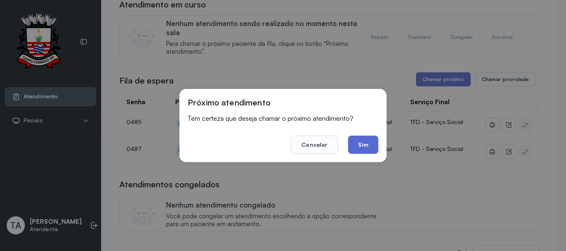
click at [367, 143] on button "Sim" at bounding box center [363, 145] width 30 height 18
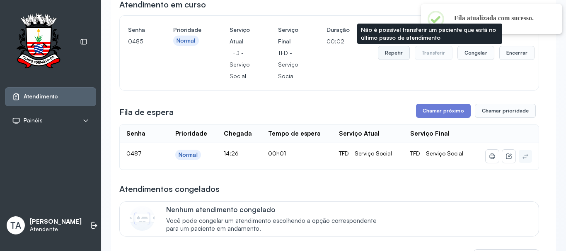
click at [390, 56] on button "Repetir" at bounding box center [394, 53] width 32 height 14
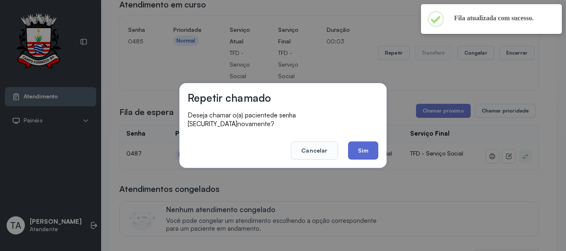
click at [363, 150] on button "Sim" at bounding box center [363, 151] width 30 height 18
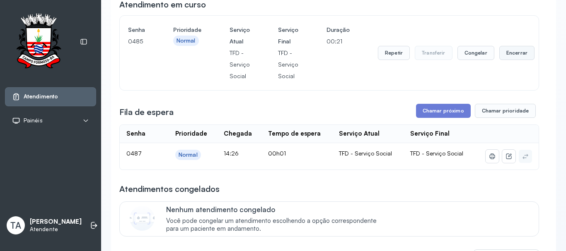
click at [504, 56] on button "Encerrar" at bounding box center [516, 53] width 35 height 14
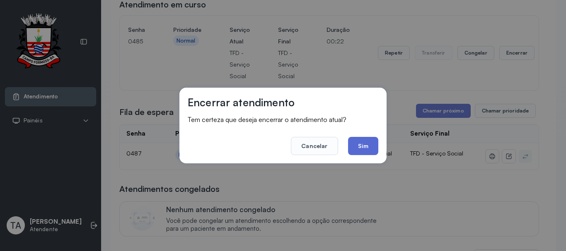
click at [364, 153] on button "Sim" at bounding box center [363, 146] width 30 height 18
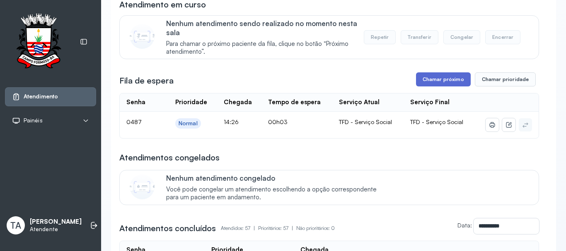
click at [452, 81] on button "Chamar próximo" at bounding box center [443, 79] width 55 height 14
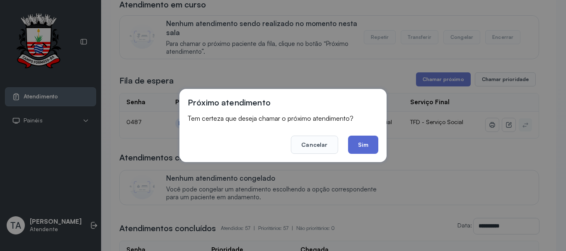
click at [367, 149] on button "Sim" at bounding box center [363, 145] width 30 height 18
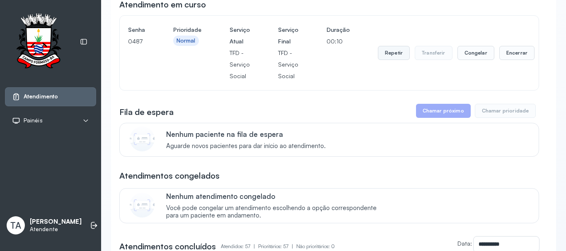
click at [388, 51] on button "Repetir" at bounding box center [394, 53] width 32 height 14
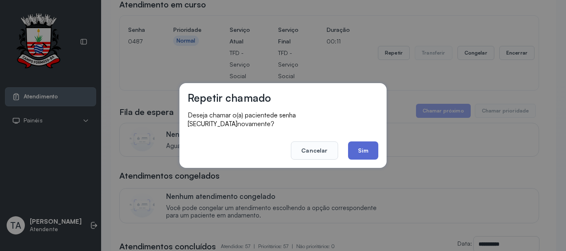
click at [369, 152] on button "Sim" at bounding box center [363, 151] width 30 height 18
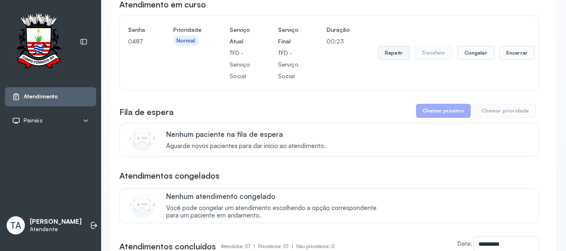
click at [387, 54] on button "Repetir" at bounding box center [394, 53] width 32 height 14
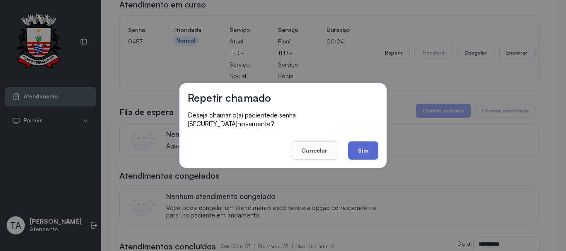
click at [358, 149] on button "Sim" at bounding box center [363, 151] width 30 height 18
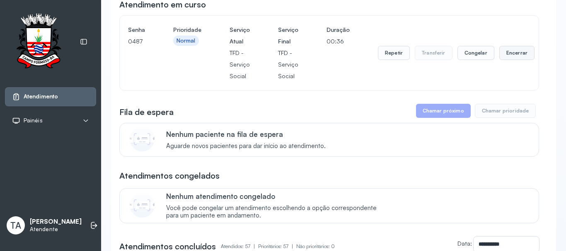
click at [513, 50] on button "Encerrar" at bounding box center [516, 53] width 35 height 14
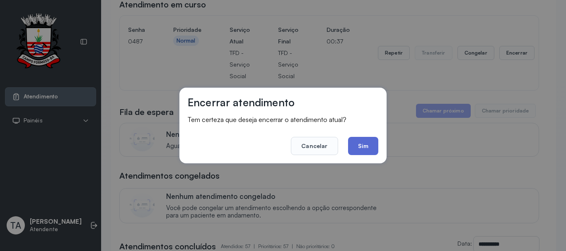
click at [359, 152] on button "Sim" at bounding box center [363, 146] width 30 height 18
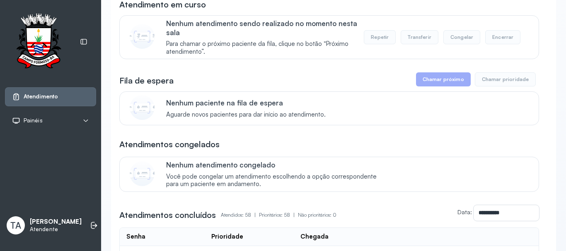
click at [285, 112] on div "Nenhum paciente na fila de espera Aguarde novos pacientes para dar início ao at…" at bounding box center [245, 109] width 159 height 20
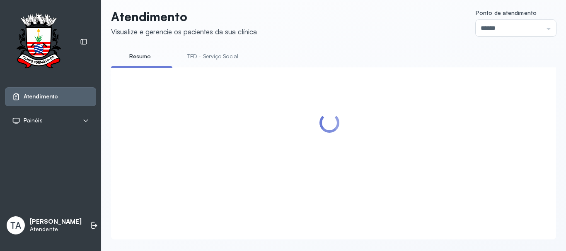
scroll to position [0, 0]
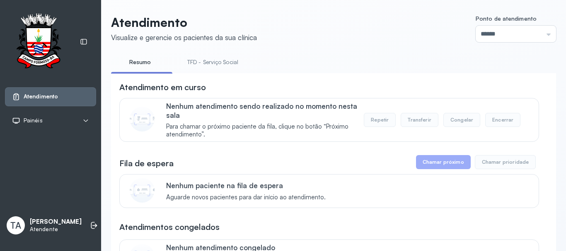
click at [204, 56] on link "TFD - Serviço Social" at bounding box center [213, 63] width 68 height 14
click at [135, 62] on link "Resumo" at bounding box center [140, 63] width 58 height 14
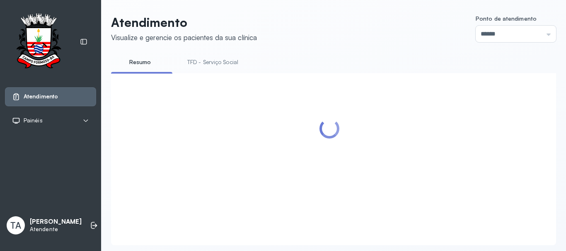
click at [210, 71] on li "TFD - Serviço Social" at bounding box center [214, 65] width 71 height 19
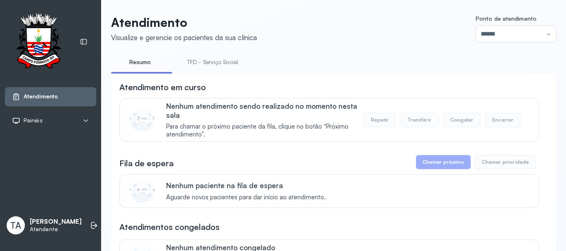
click at [208, 62] on link "TFD - Serviço Social" at bounding box center [213, 63] width 68 height 14
click at [147, 62] on link "Resumo" at bounding box center [140, 63] width 58 height 14
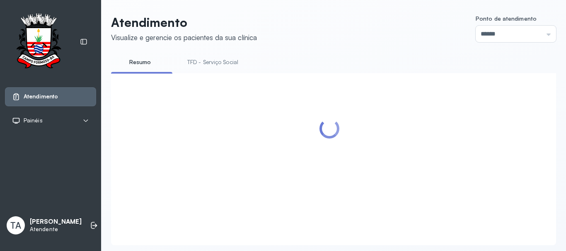
click at [183, 65] on link "TFD - Serviço Social" at bounding box center [213, 63] width 68 height 14
click at [189, 62] on link "TFD - Serviço Social" at bounding box center [214, 63] width 71 height 14
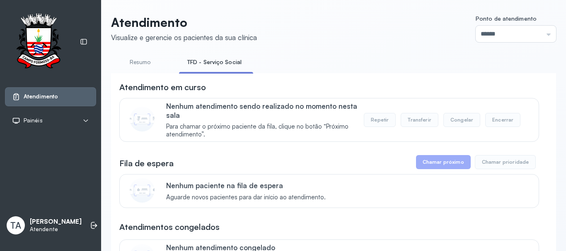
click at [141, 63] on link "Resumo" at bounding box center [140, 63] width 58 height 14
click at [216, 63] on link "TFD - Serviço Social" at bounding box center [213, 63] width 68 height 14
click at [145, 62] on link "Resumo" at bounding box center [140, 63] width 58 height 14
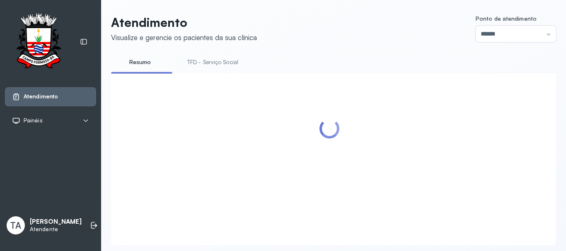
click at [210, 63] on link "TFD - Serviço Social" at bounding box center [213, 63] width 68 height 14
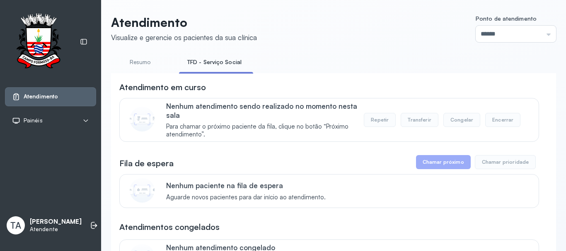
click at [130, 58] on link "Resumo" at bounding box center [140, 63] width 58 height 14
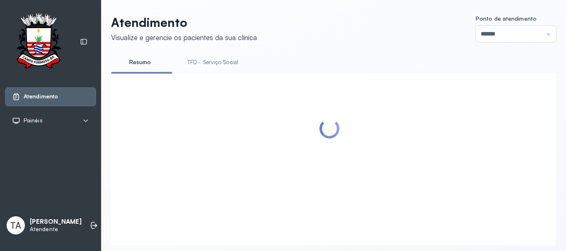
click at [190, 68] on link "TFD - Serviço Social" at bounding box center [213, 63] width 68 height 14
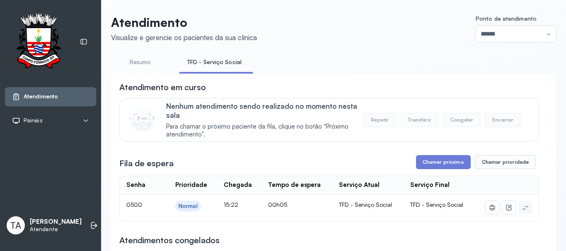
click at [138, 63] on link "Resumo" at bounding box center [140, 63] width 58 height 14
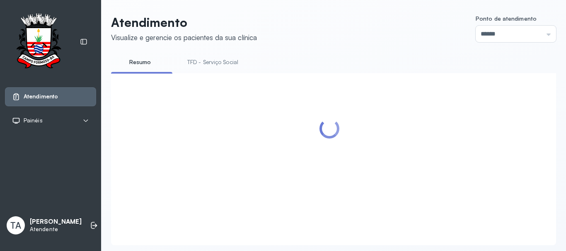
click at [219, 68] on link "TFD - Serviço Social" at bounding box center [213, 63] width 68 height 14
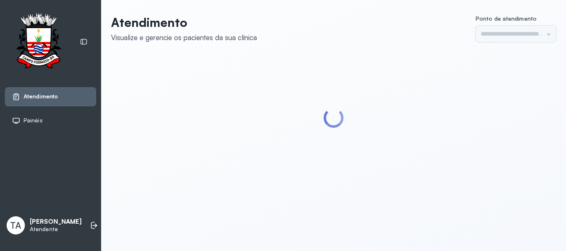
type input "******"
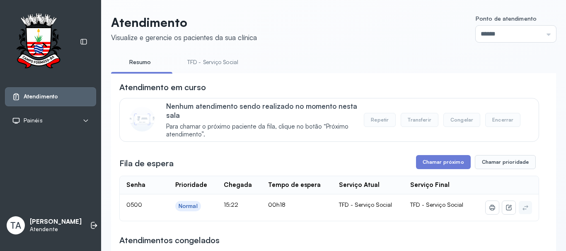
click at [229, 63] on link "TFD - Serviço Social" at bounding box center [213, 63] width 68 height 14
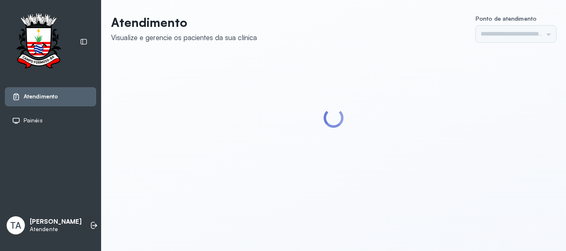
type input "******"
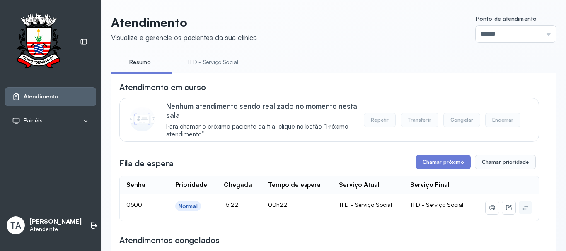
click at [194, 63] on link "TFD - Serviço Social" at bounding box center [213, 63] width 68 height 14
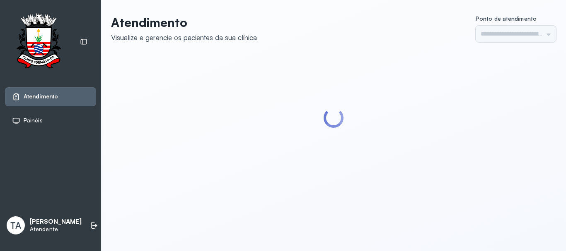
type input "******"
